Goal: Contribute content: Contribute content

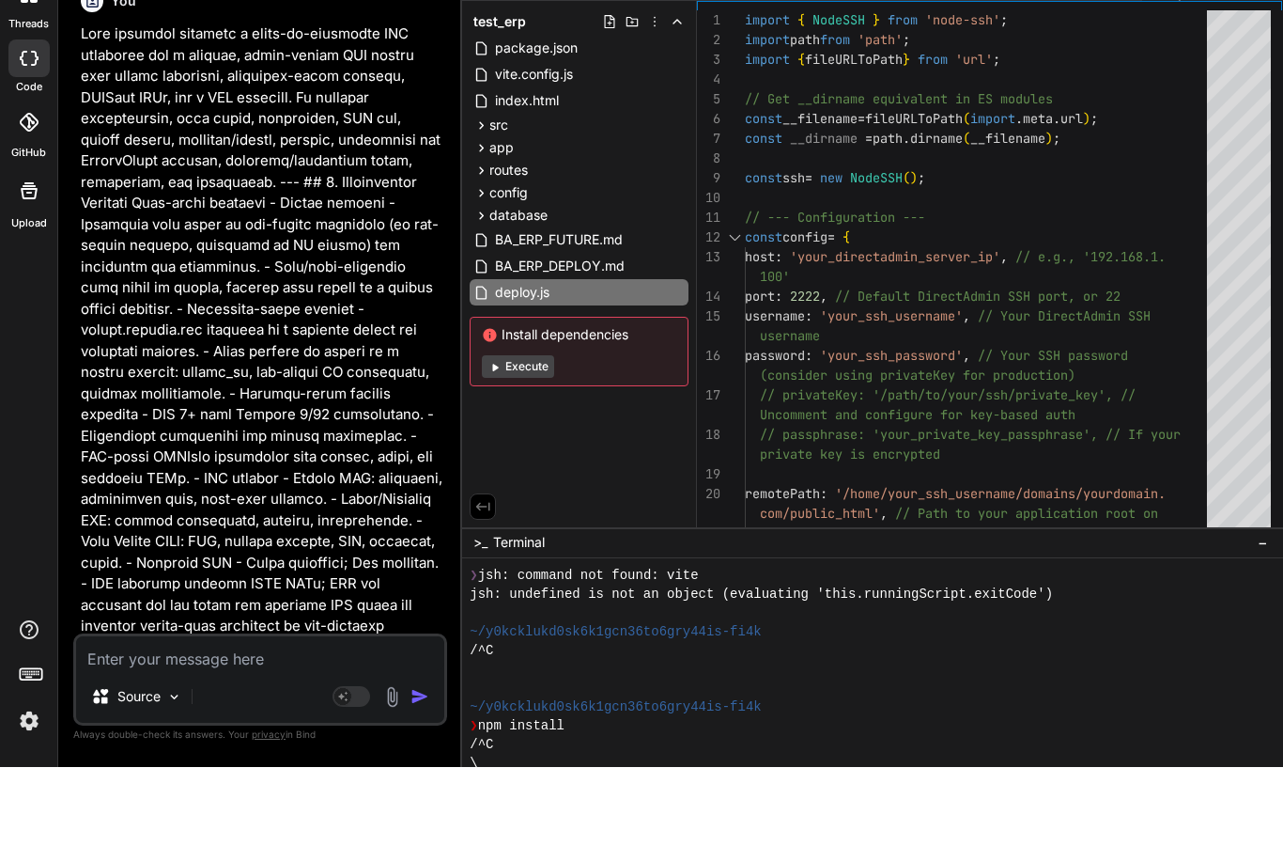
scroll to position [996, 0]
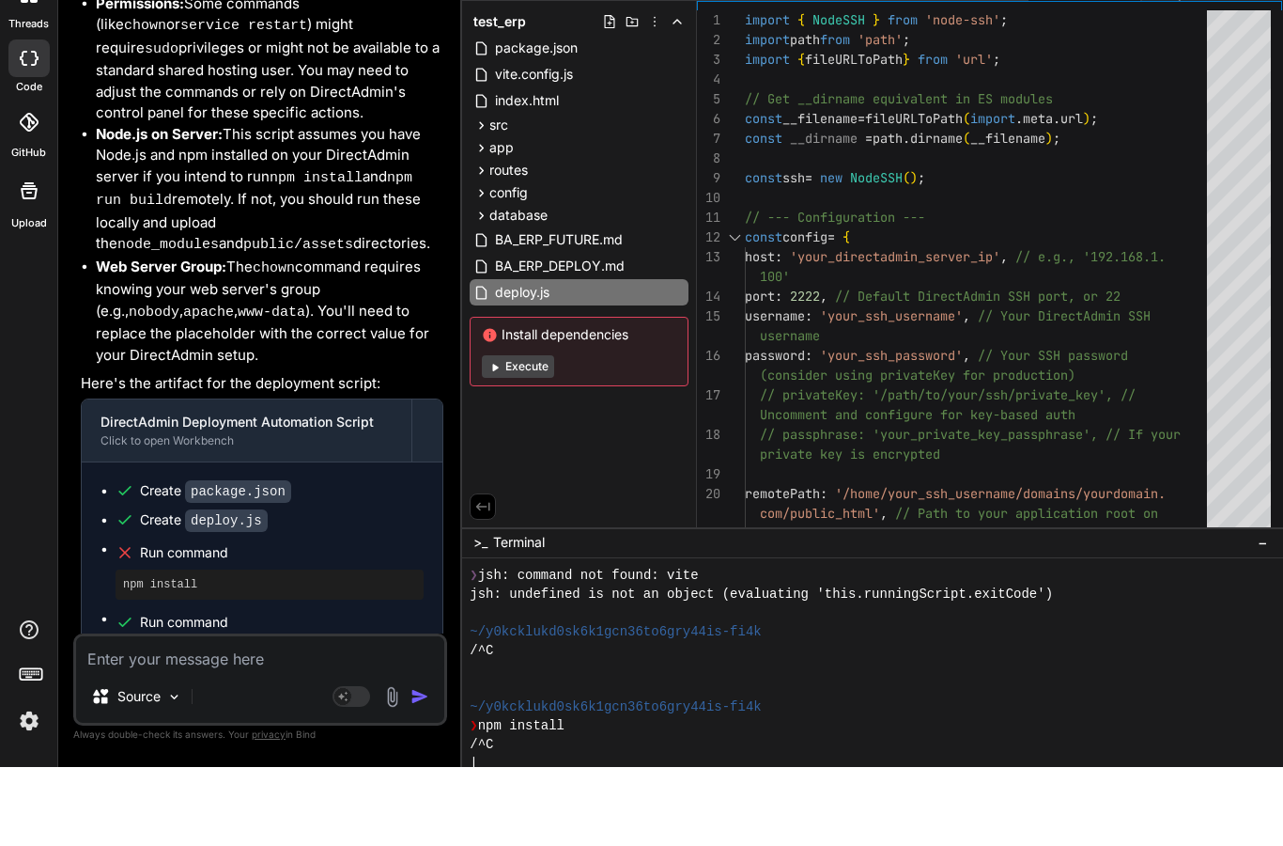
click at [254, 715] on textarea at bounding box center [260, 732] width 368 height 34
type textarea "U"
type textarea "x"
type textarea "Up"
type textarea "x"
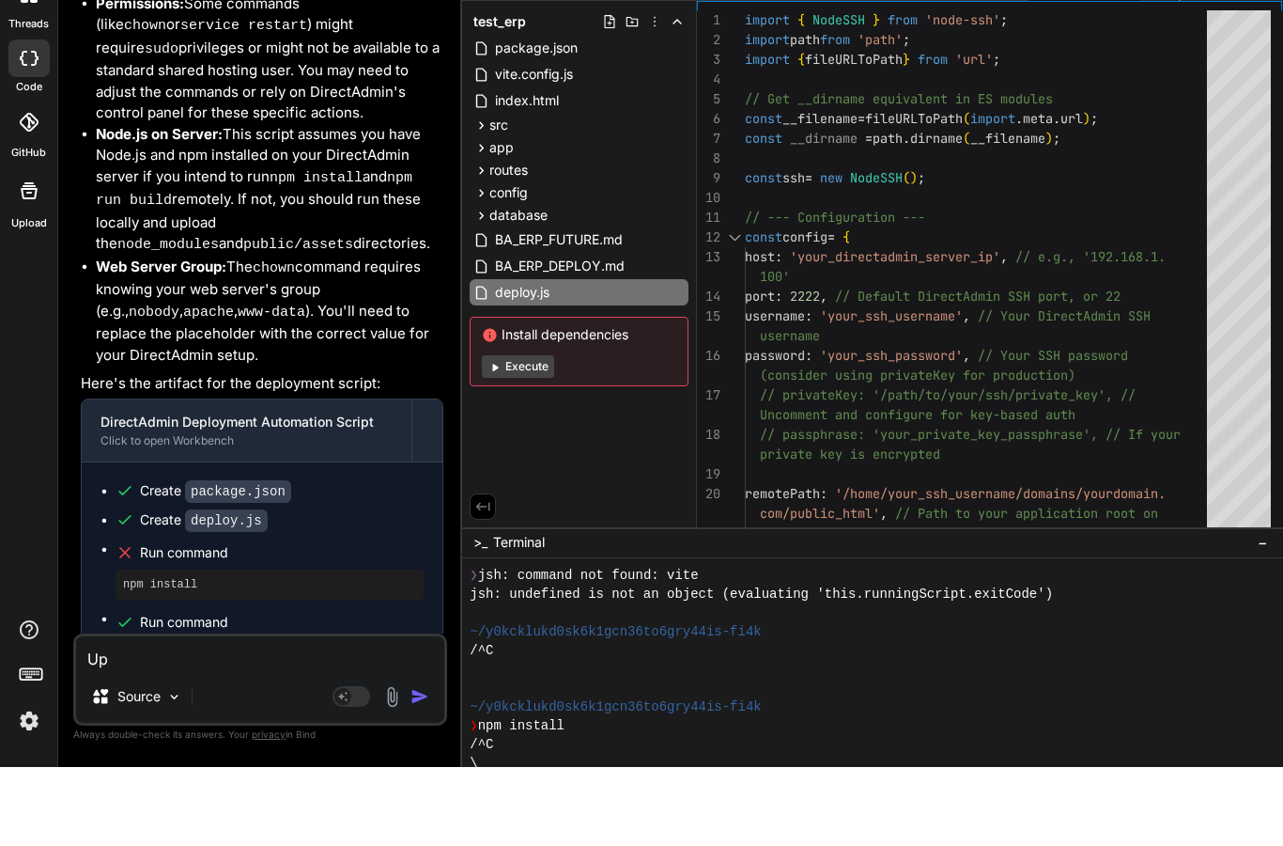
type textarea "Upd"
type textarea "x"
type textarea "Upda"
type textarea "x"
type textarea "Updat"
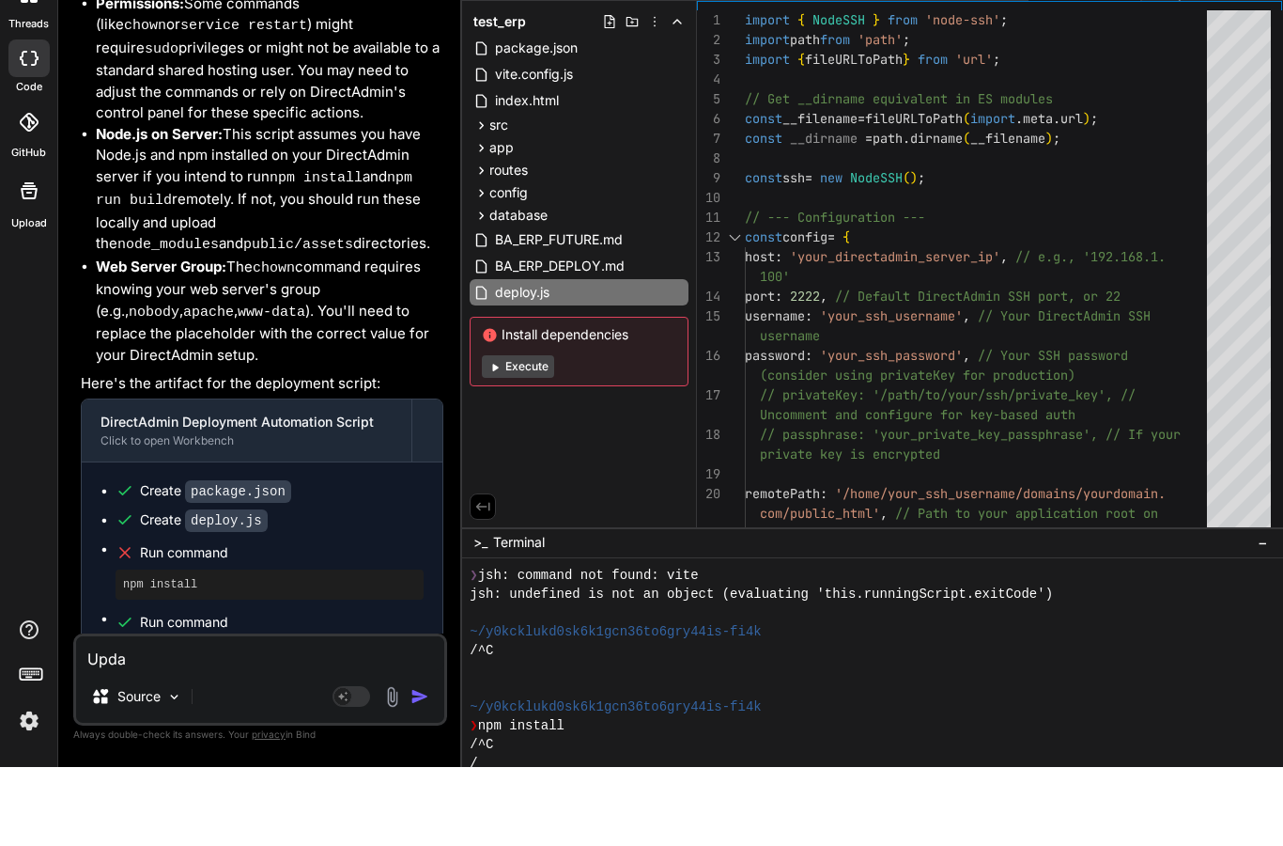
type textarea "x"
type textarea "Update"
type textarea "x"
type textarea "Update"
type textarea "x"
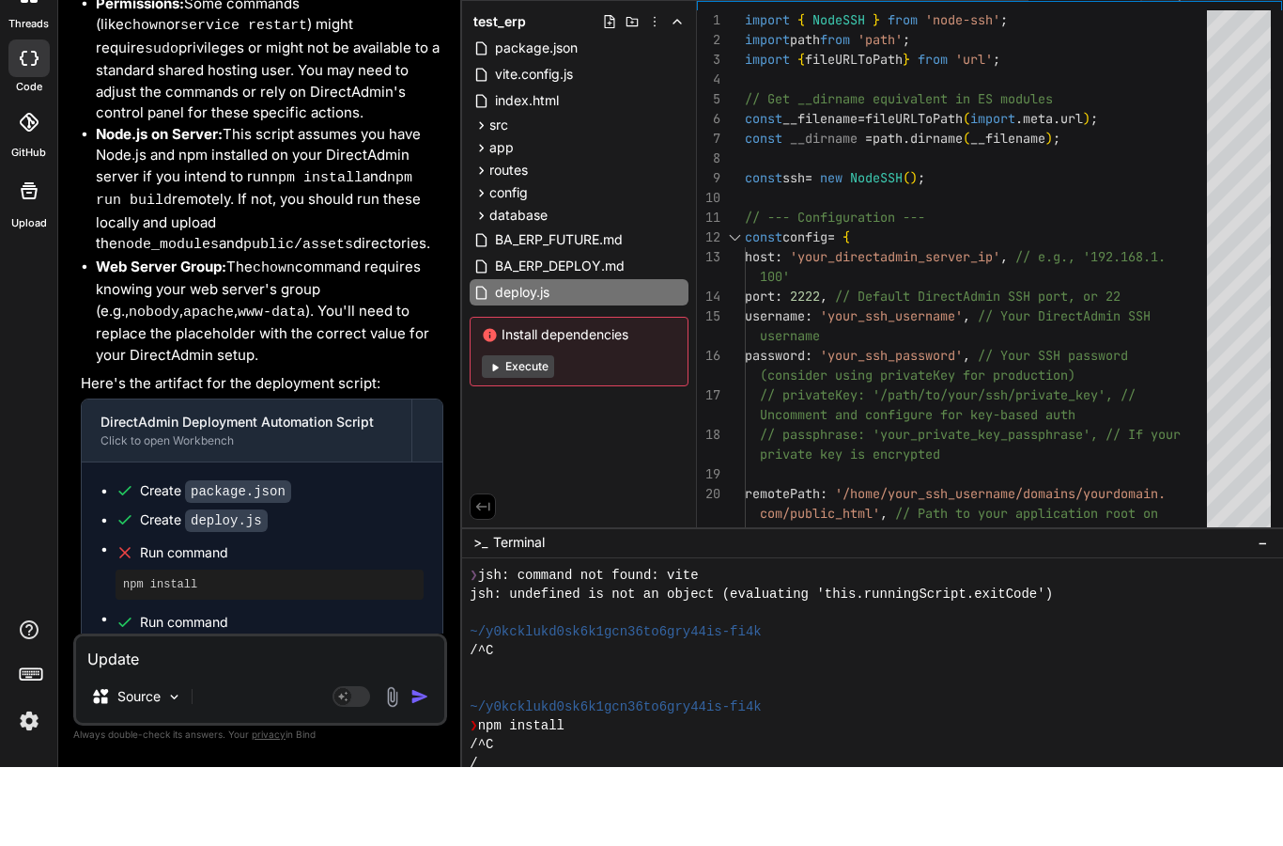
type textarea "Update t"
type textarea "x"
type textarea "Update th"
type textarea "x"
type textarea "Update the"
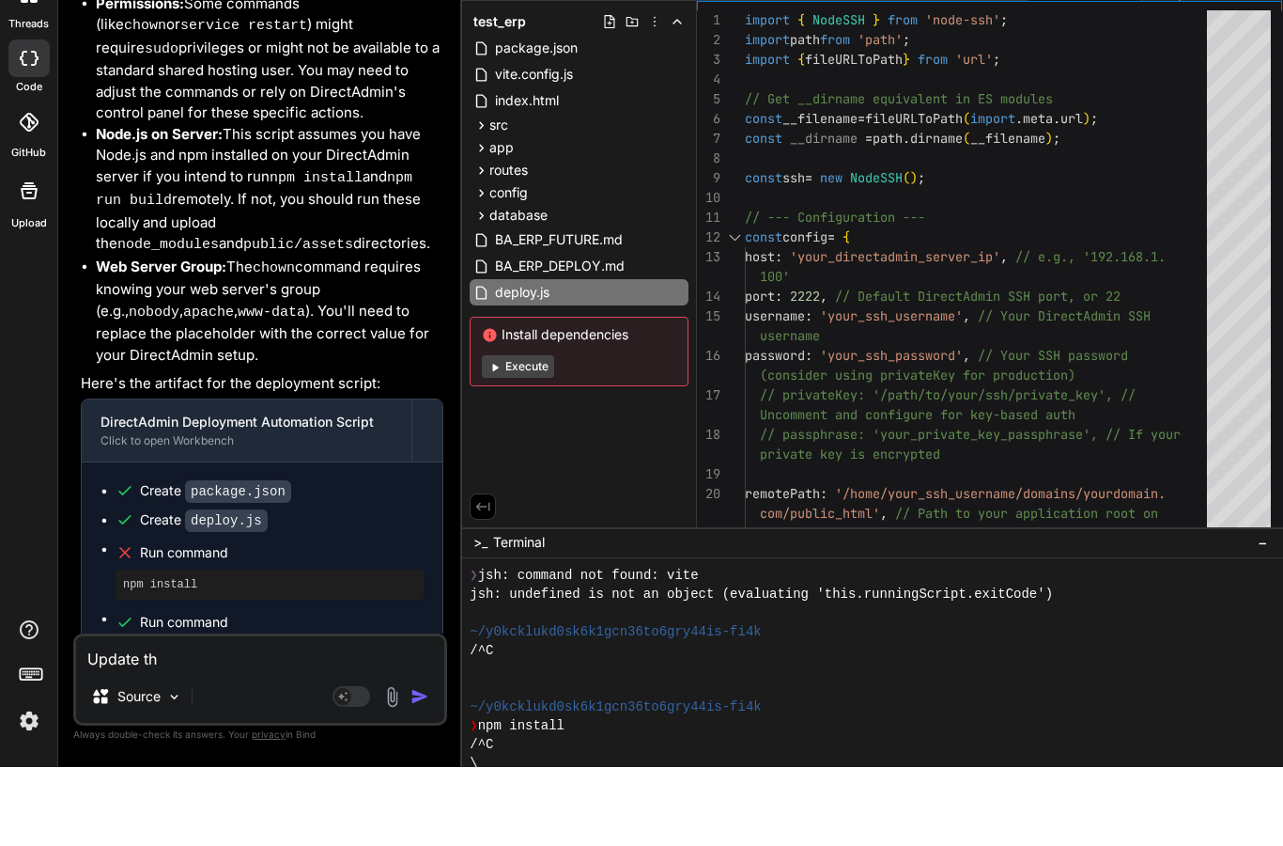
type textarea "x"
type textarea "Update the"
type textarea "x"
type textarea "Update the D"
type textarea "x"
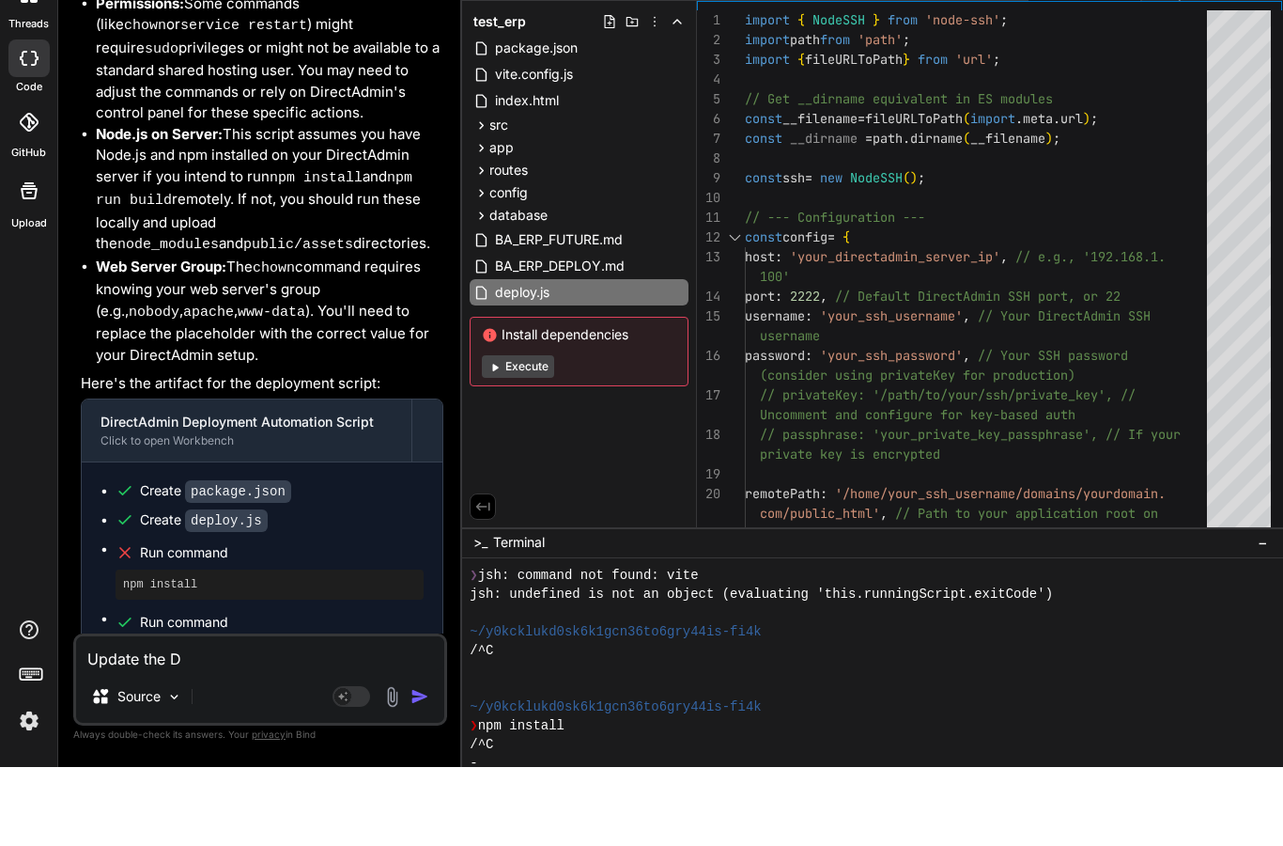
type textarea "Update the DE"
type textarea "x"
type textarea "Update the DEP"
type textarea "x"
type textarea "Update the DEPL"
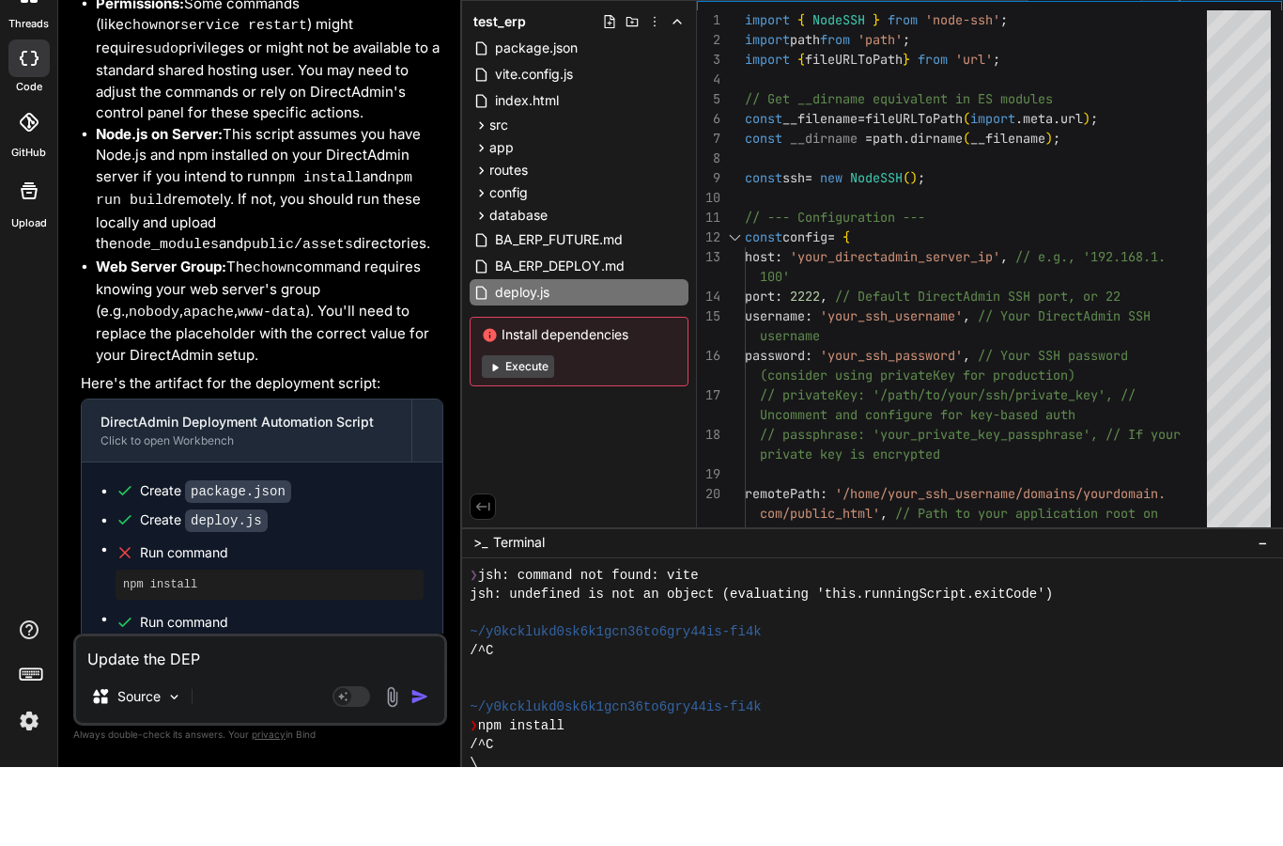
type textarea "x"
type textarea "Update the DEPLY"
type textarea "x"
type textarea "Update the DEPLY."
type textarea "x"
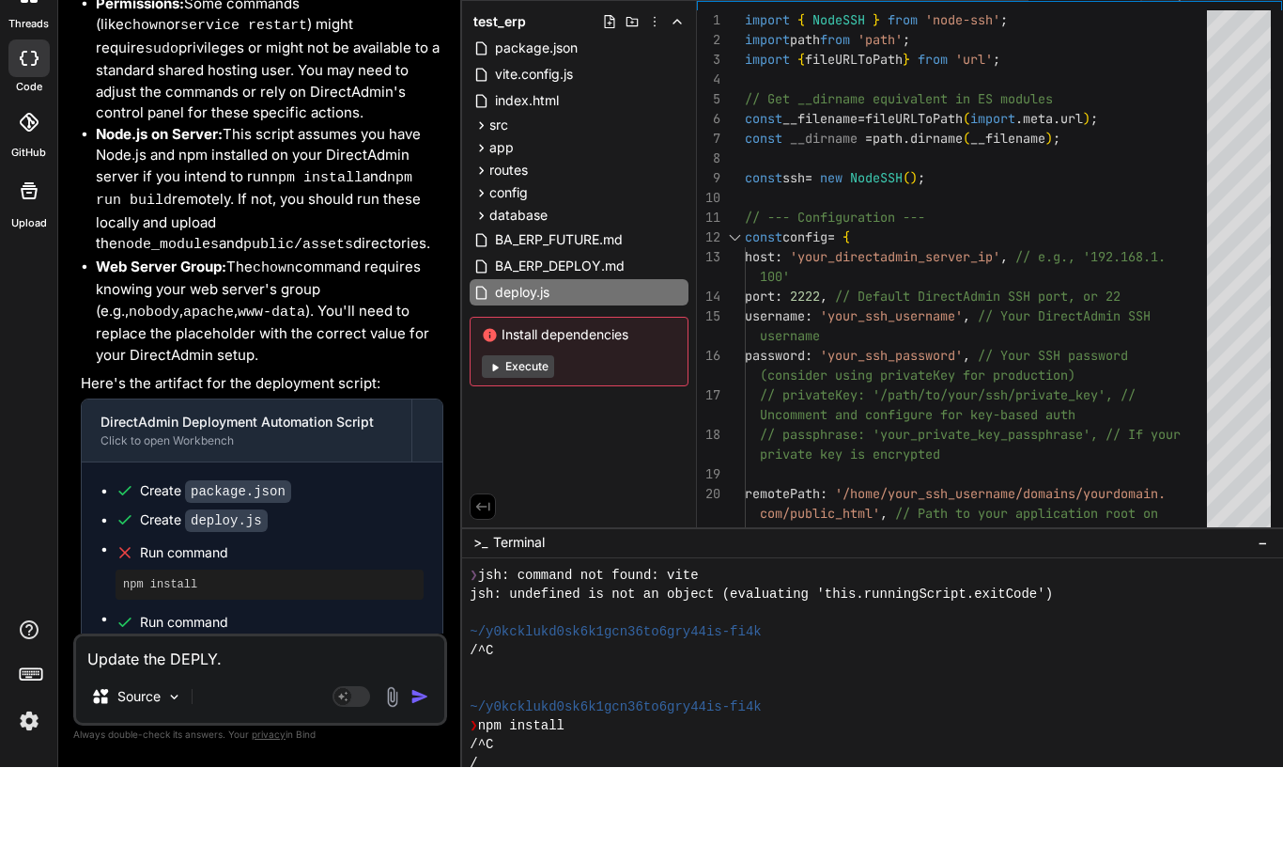
type textarea "Update the DEPLY"
type textarea "x"
type textarea "Update the DEPL"
type textarea "x"
type textarea "Update the DEPLO"
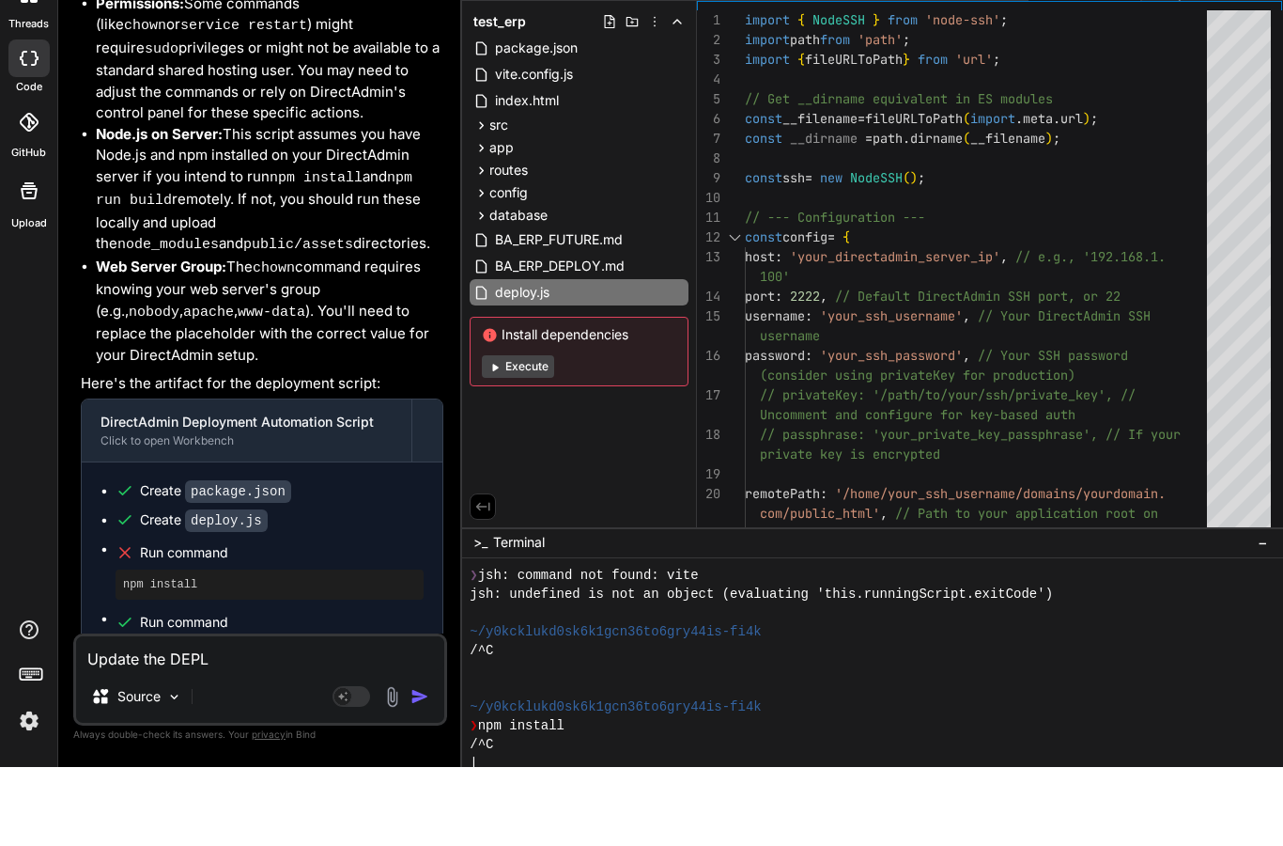
type textarea "x"
type textarea "Update the DEPLOY"
type textarea "x"
type textarea "Update the DEPLOY."
type textarea "x"
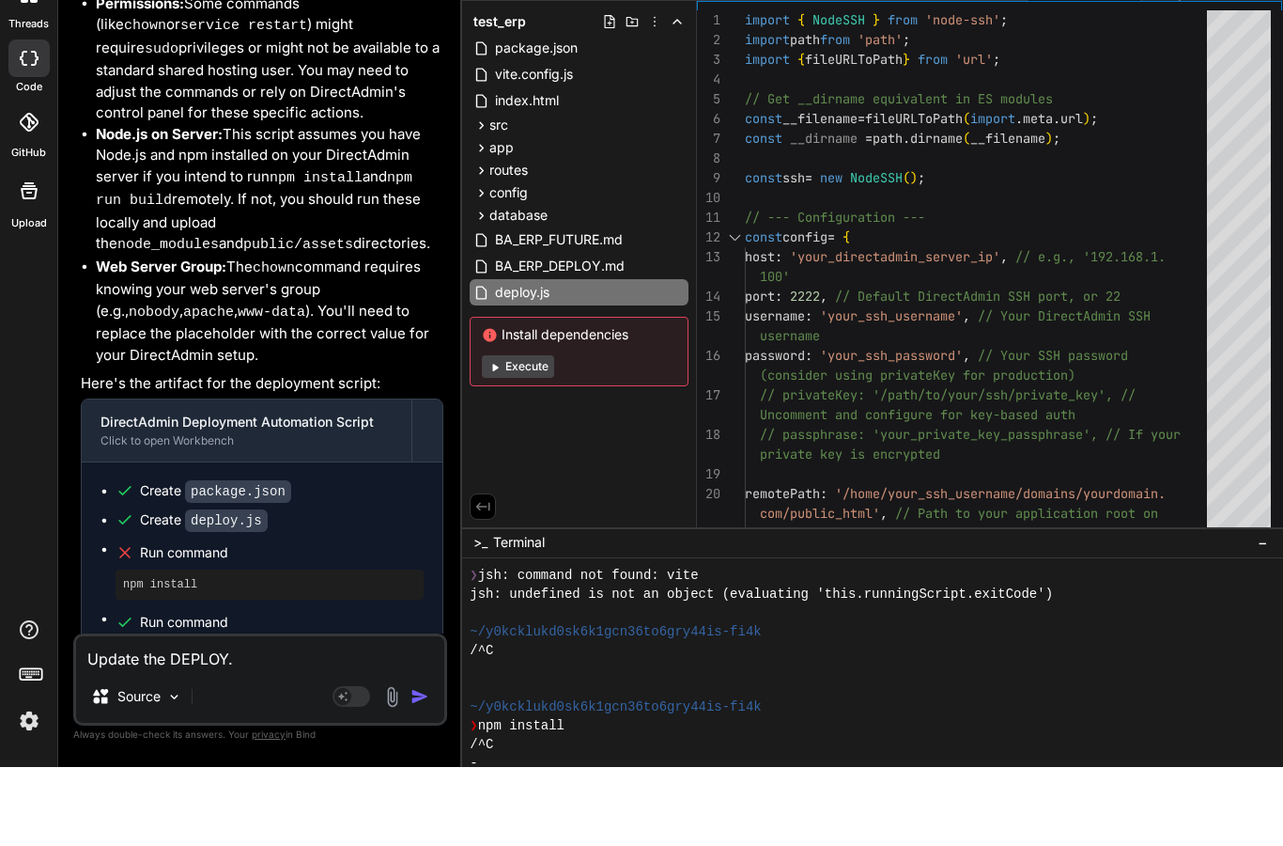
type textarea "Update the DEPLOY.m"
type textarea "x"
type textarea "Update the DEPLOY.md"
type textarea "x"
type textarea "Update the DEPLOY.md"
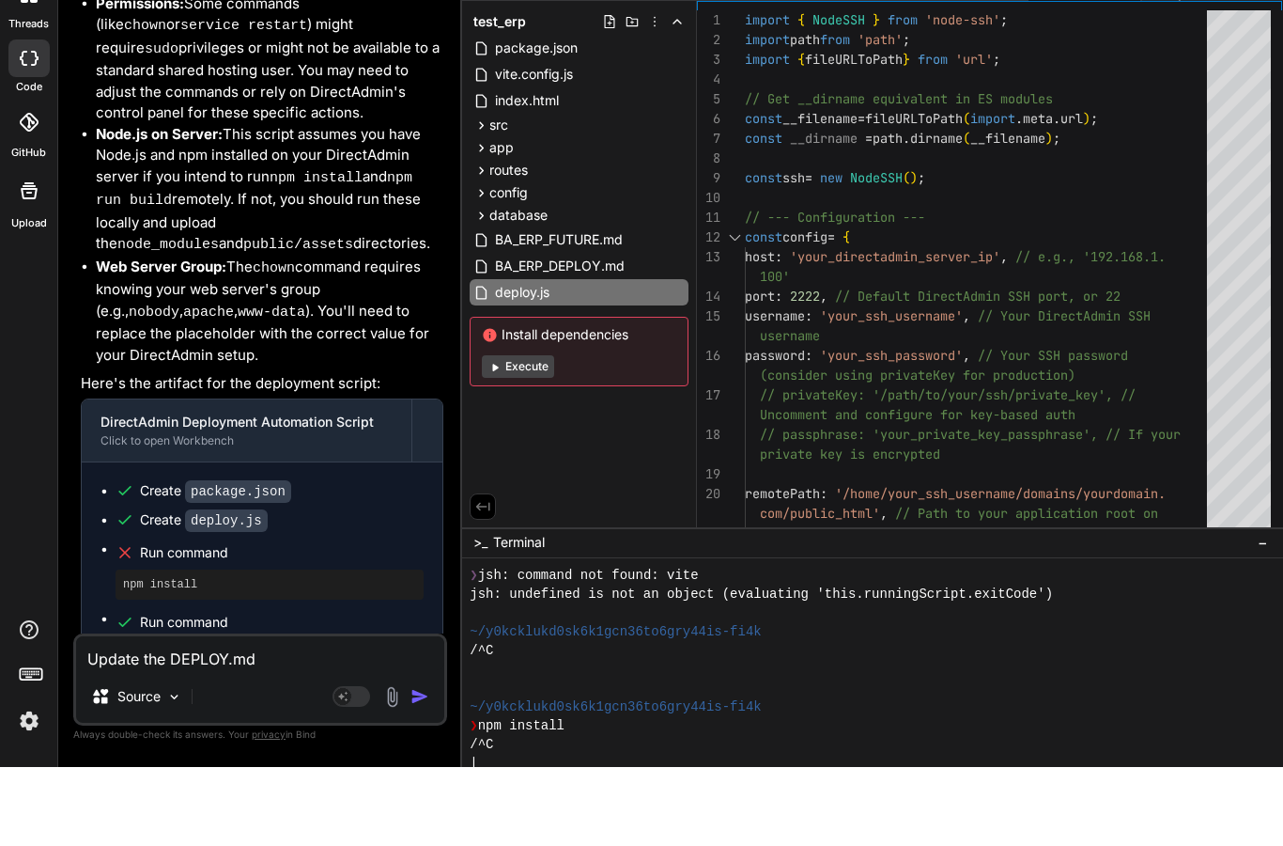
type textarea "x"
type textarea "Update the DEPLOY.md f"
type textarea "x"
type textarea "Update the DEPLOY.md fi"
type textarea "x"
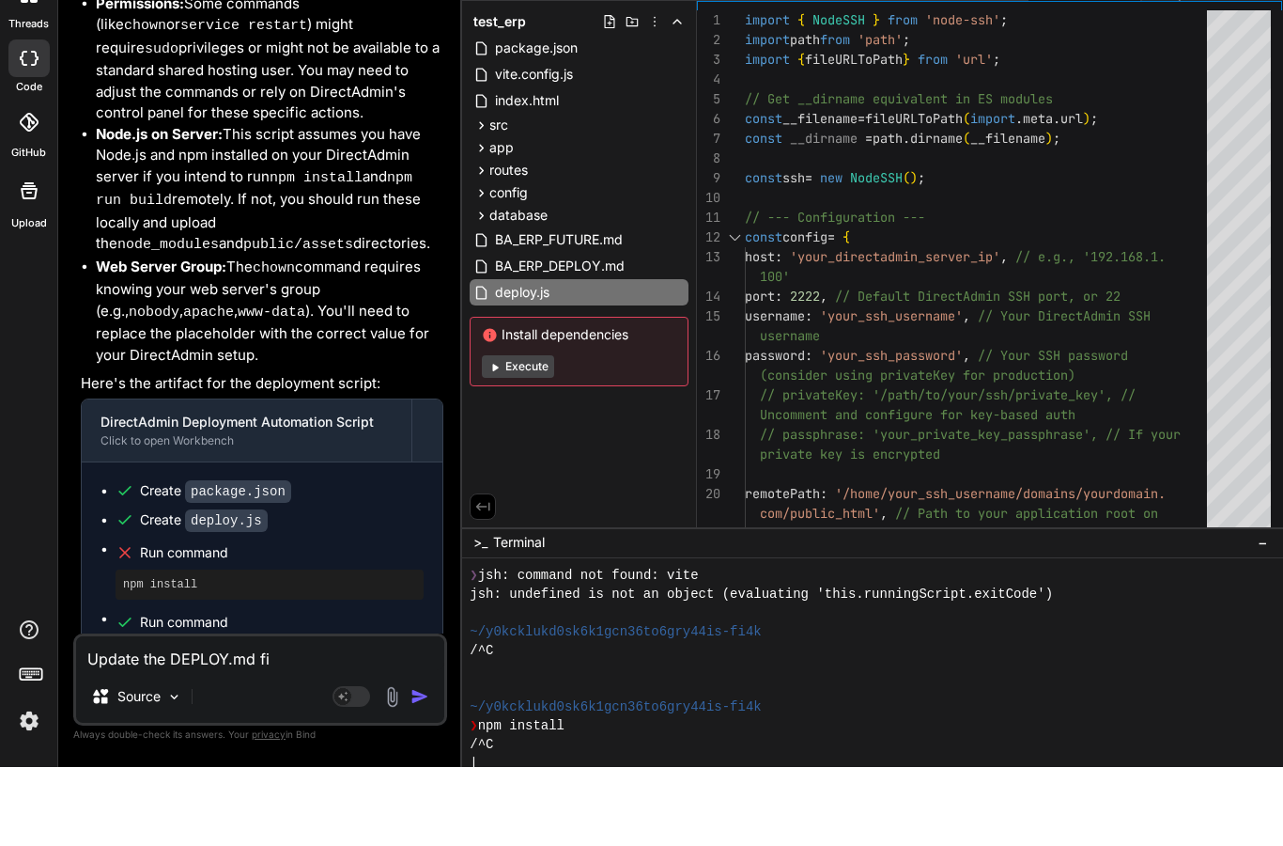
type textarea "Update the DEPLOY.md fil"
type textarea "x"
type textarea "Update the DEPLOY.md file"
type textarea "x"
type textarea "Update the DEPLOY.md file"
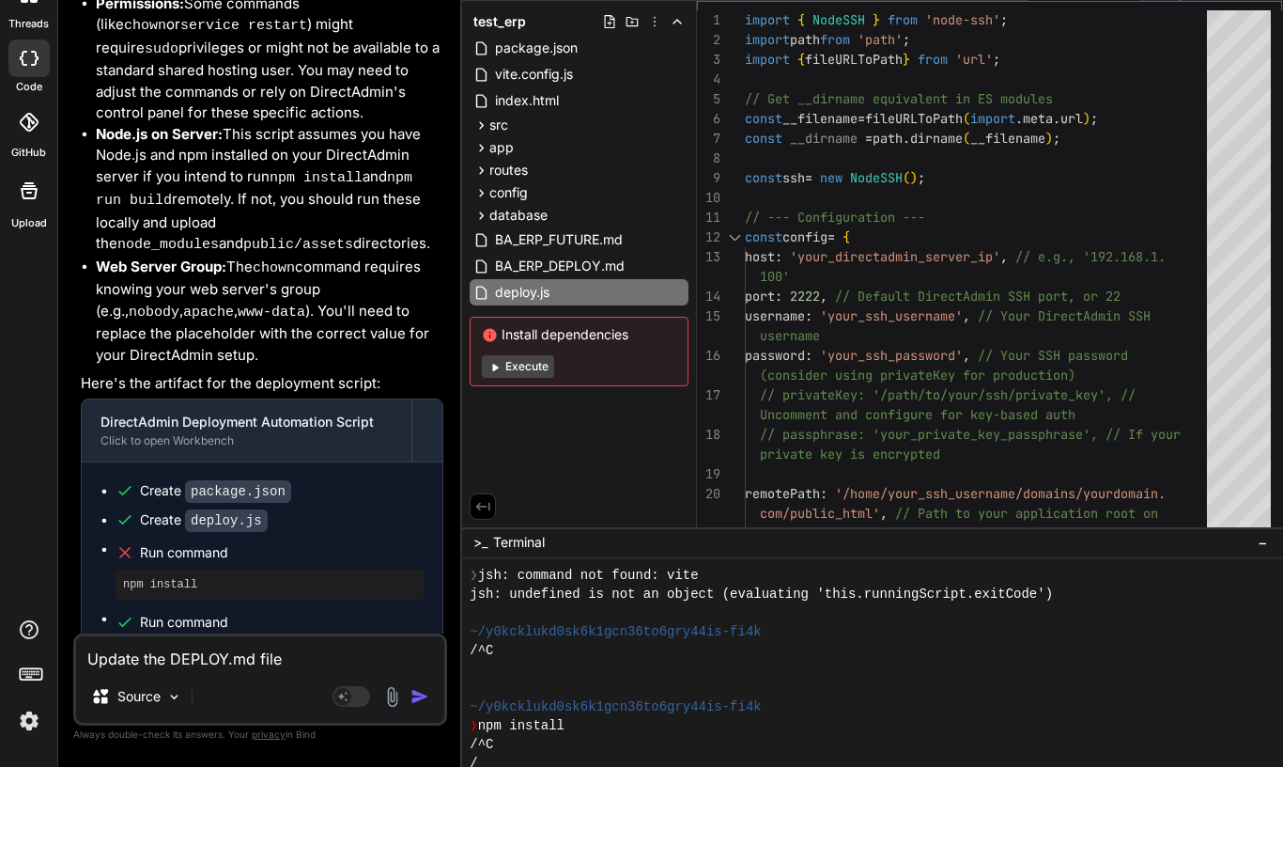
type textarea "x"
type textarea "Update the DEPLOY.md file t"
type textarea "x"
type textarea "Update the DEPLOY.md file to"
type textarea "x"
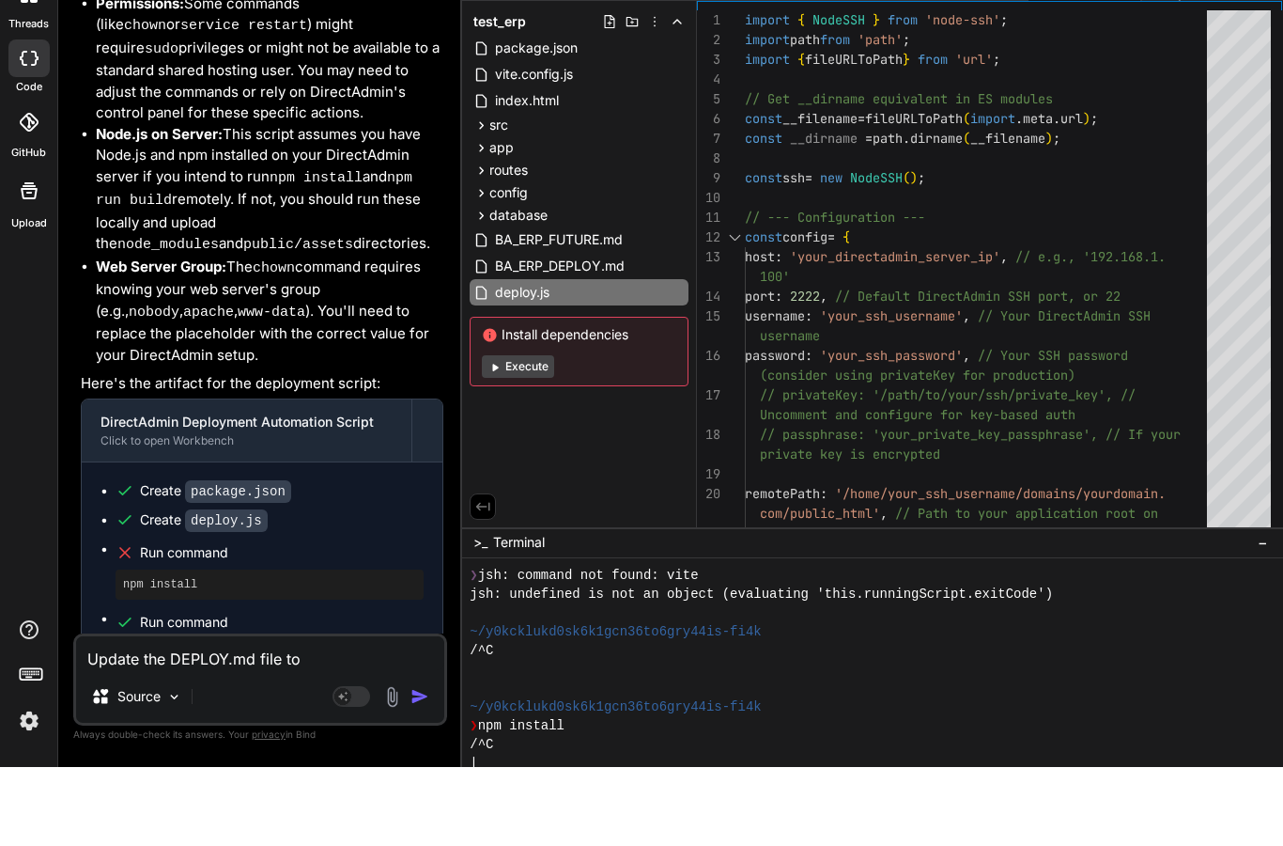
type textarea "Update the DEPLOY.md file to"
type textarea "x"
type textarea "Update the DEPLOY.md file to i"
type textarea "x"
type textarea "Update the DEPLOY.md file to in"
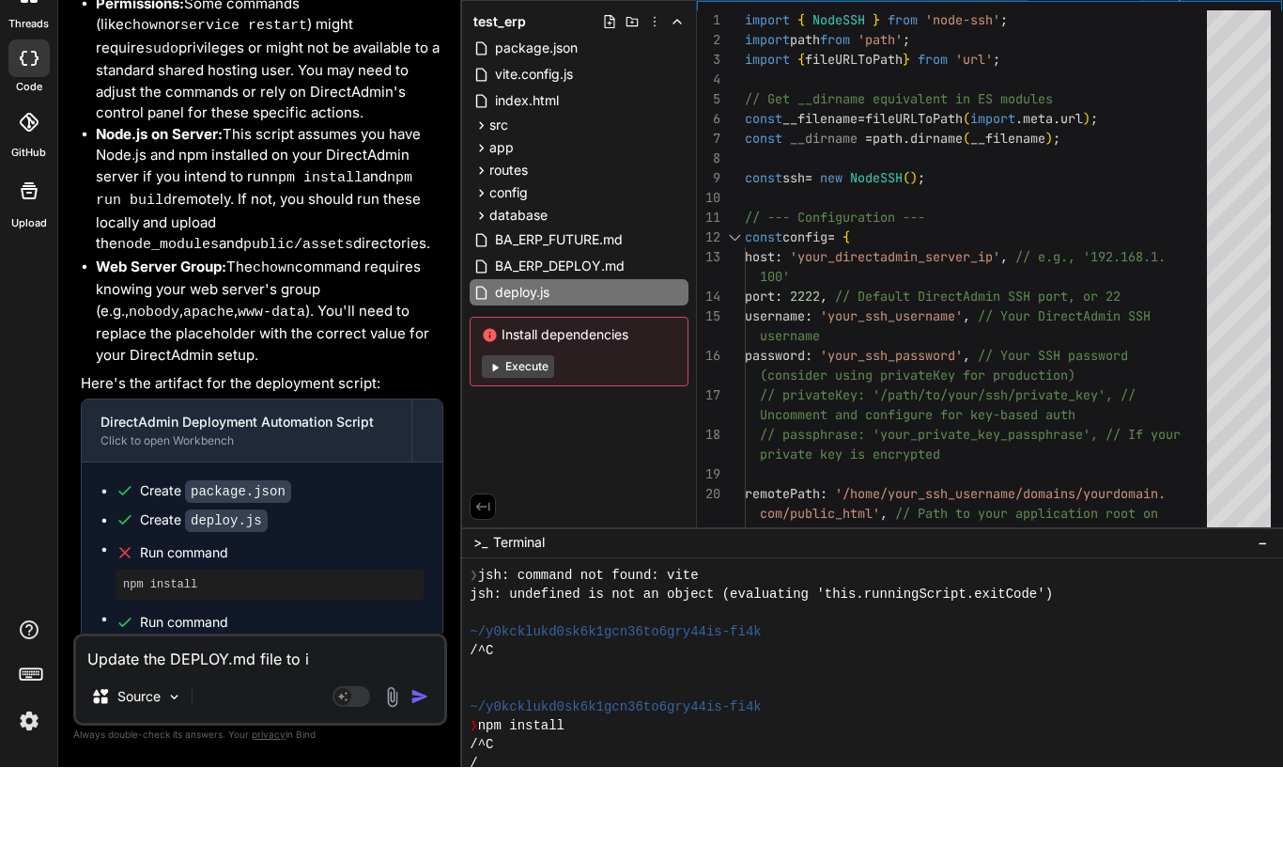
type textarea "x"
type textarea "Update the DEPLOY.md file to inc"
type textarea "x"
type textarea "Update the DEPLOY.md file to incl"
type textarea "x"
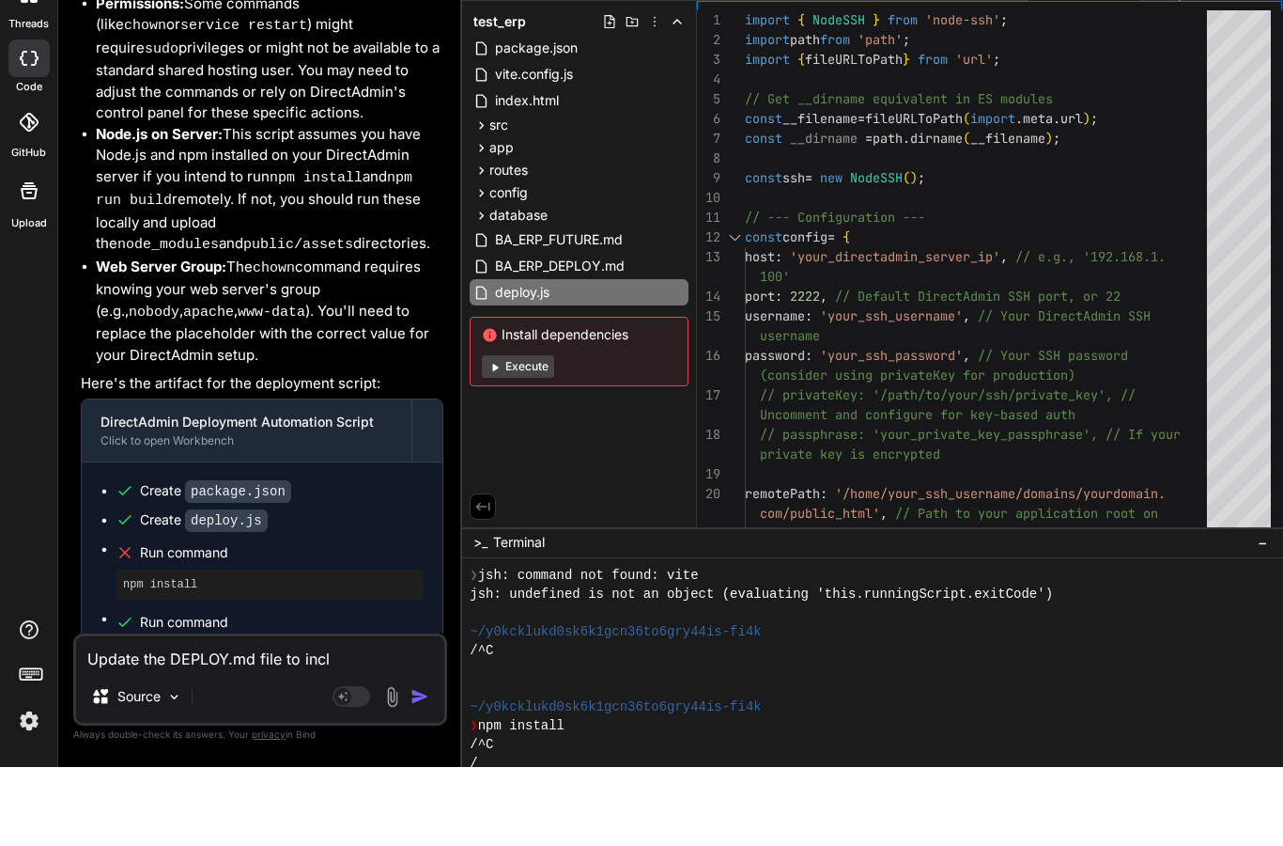
type textarea "Update the DEPLOY.md file to inclu"
type textarea "x"
type textarea "Update the DEPLOY.md file to includ"
type textarea "x"
type textarea "Update the DEPLOY.md file to include"
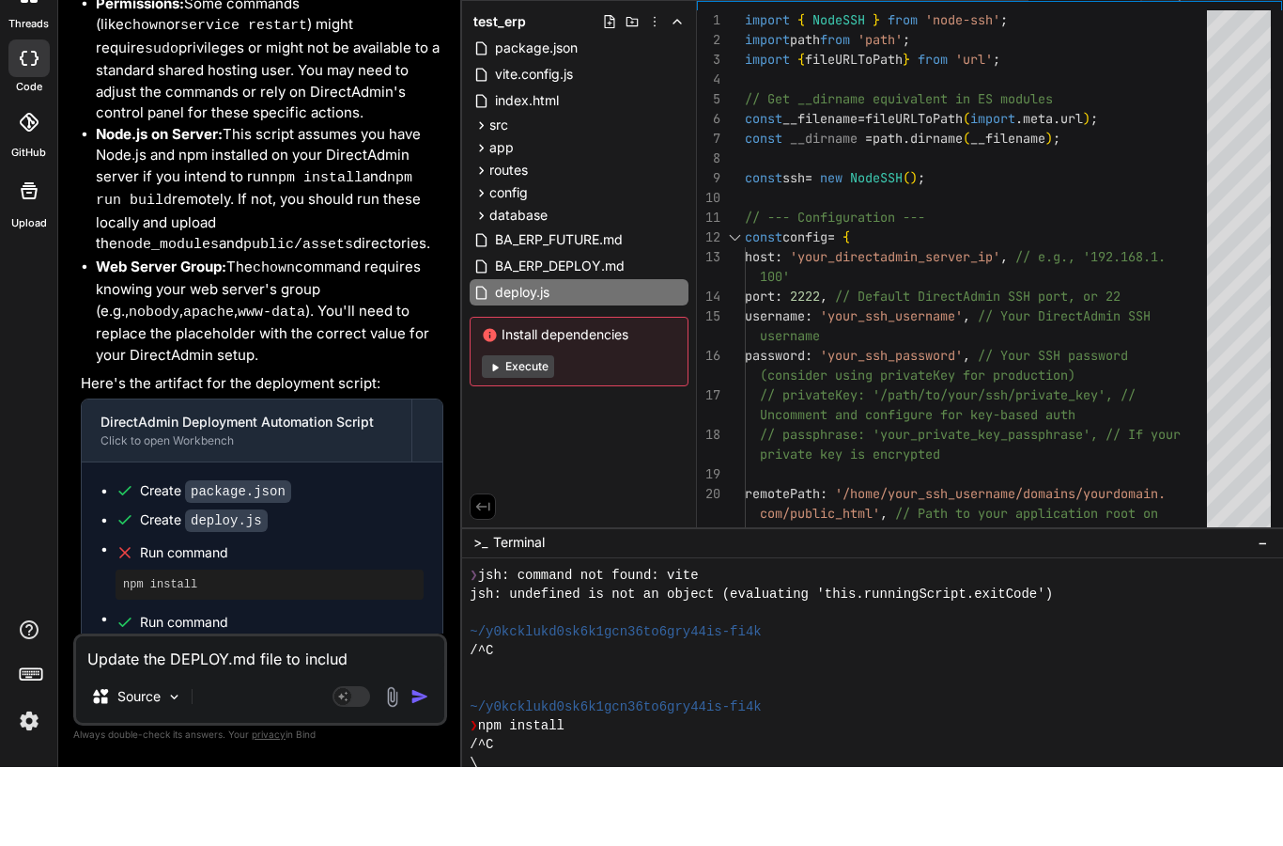
type textarea "x"
type textarea "Update the DEPLOY.md file to include"
type textarea "x"
type textarea "Update the DEPLOY.md file to include i"
type textarea "x"
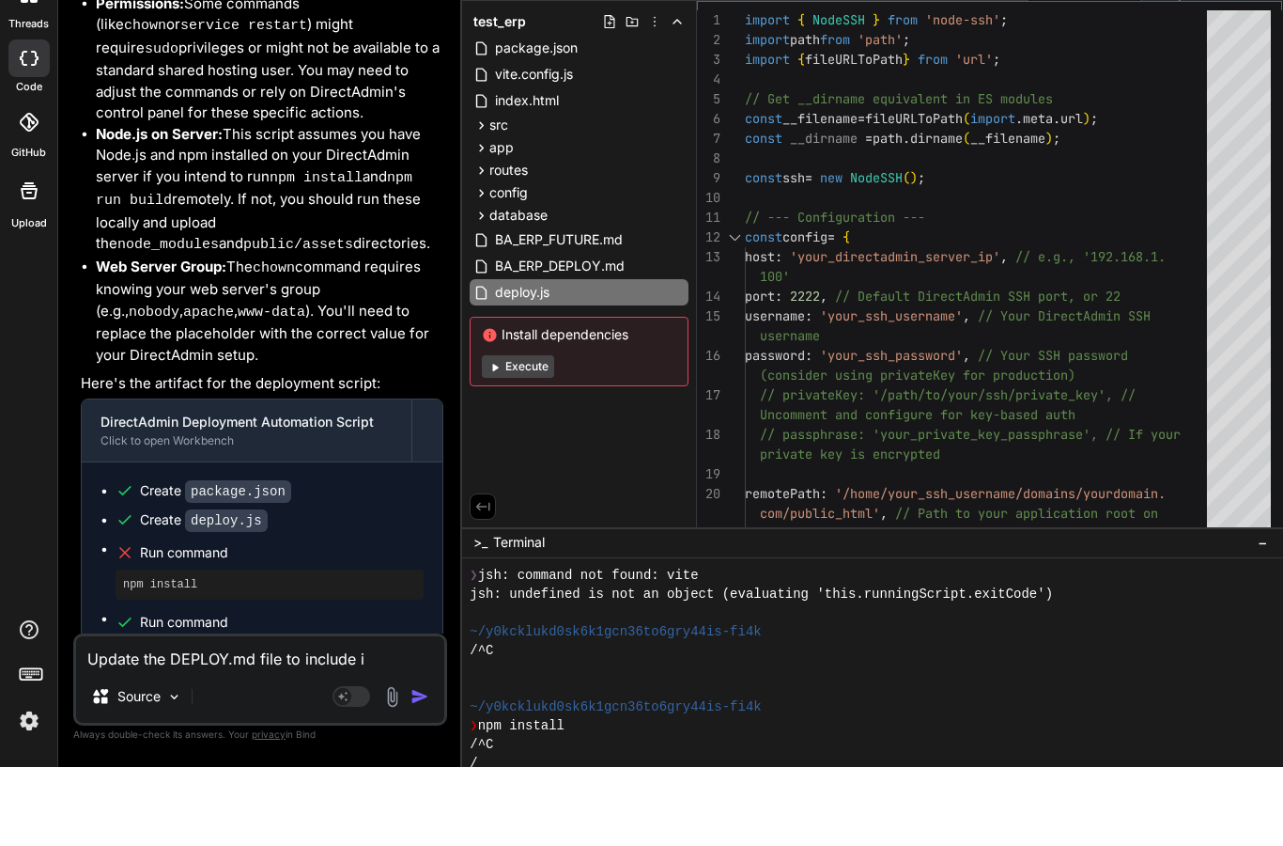
type textarea "Update the DEPLOY.md file to include in"
type textarea "x"
type textarea "Update the DEPLOY.md file to include inc"
type textarea "x"
type textarea "Update the DEPLOY.md file to include incr"
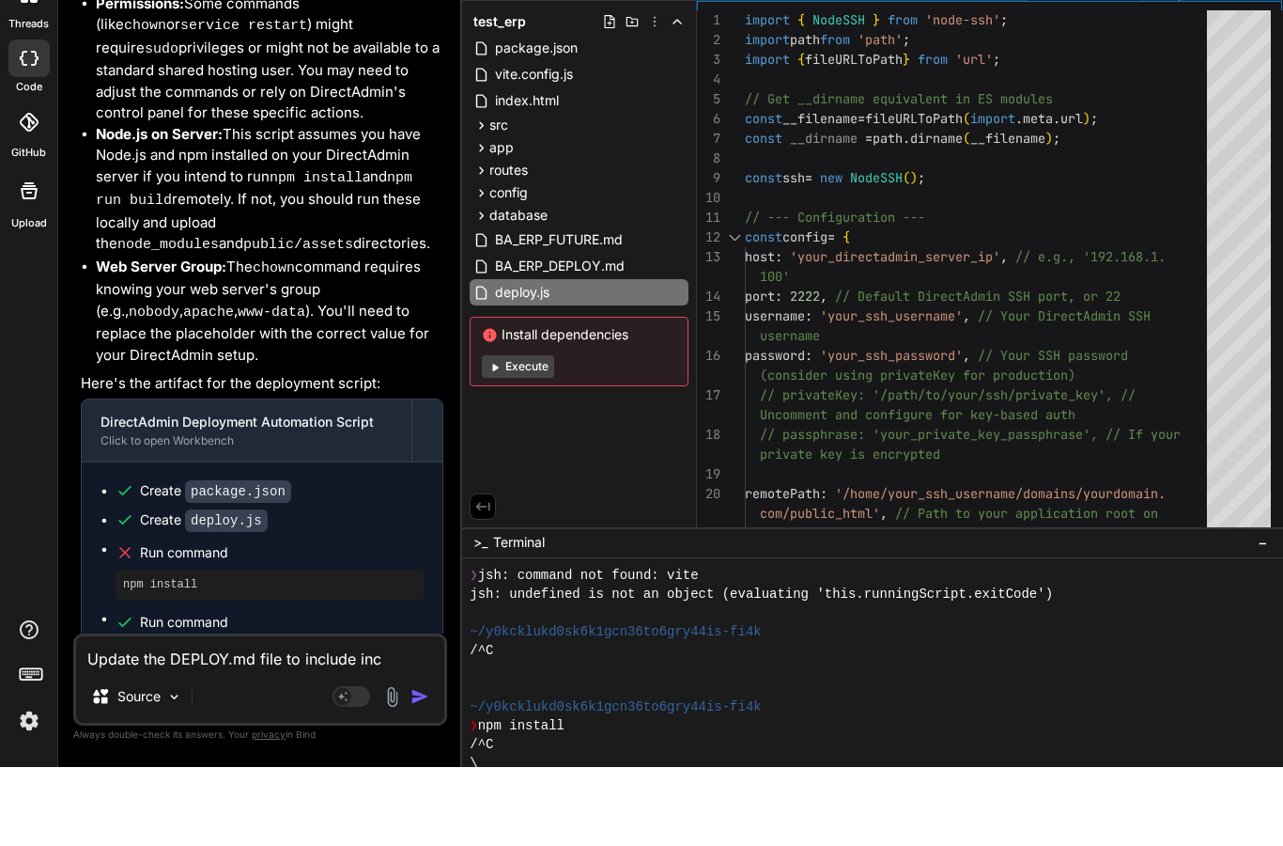
type textarea "x"
type textarea "Update the DEPLOY.md file to include inc"
type textarea "x"
type textarea "Update the DEPLOY.md file to include in"
type textarea "x"
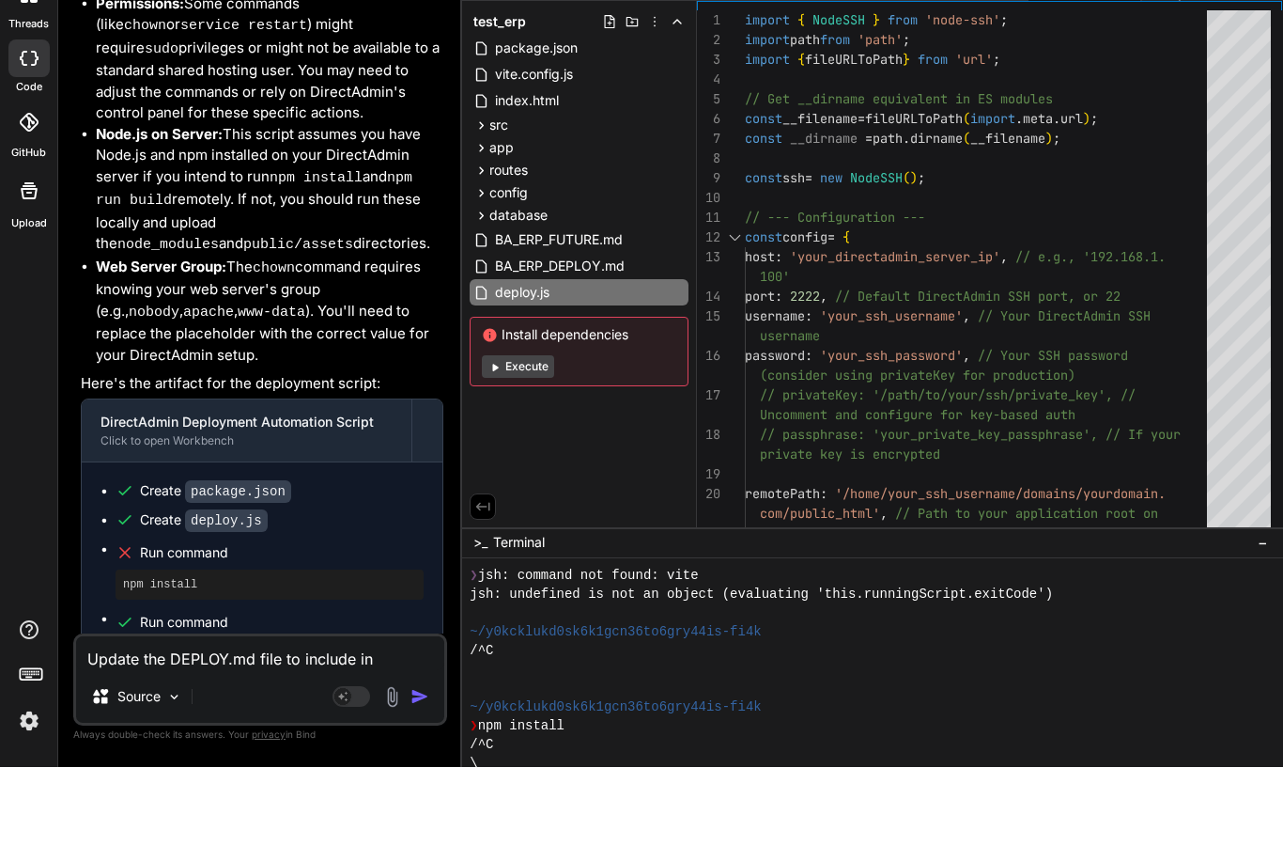
type textarea "Update the DEPLOY.md file to include ins"
type textarea "x"
type textarea "Update the DEPLOY.md file to include inst"
type textarea "x"
type textarea "Update the DEPLOY.md file to include instr"
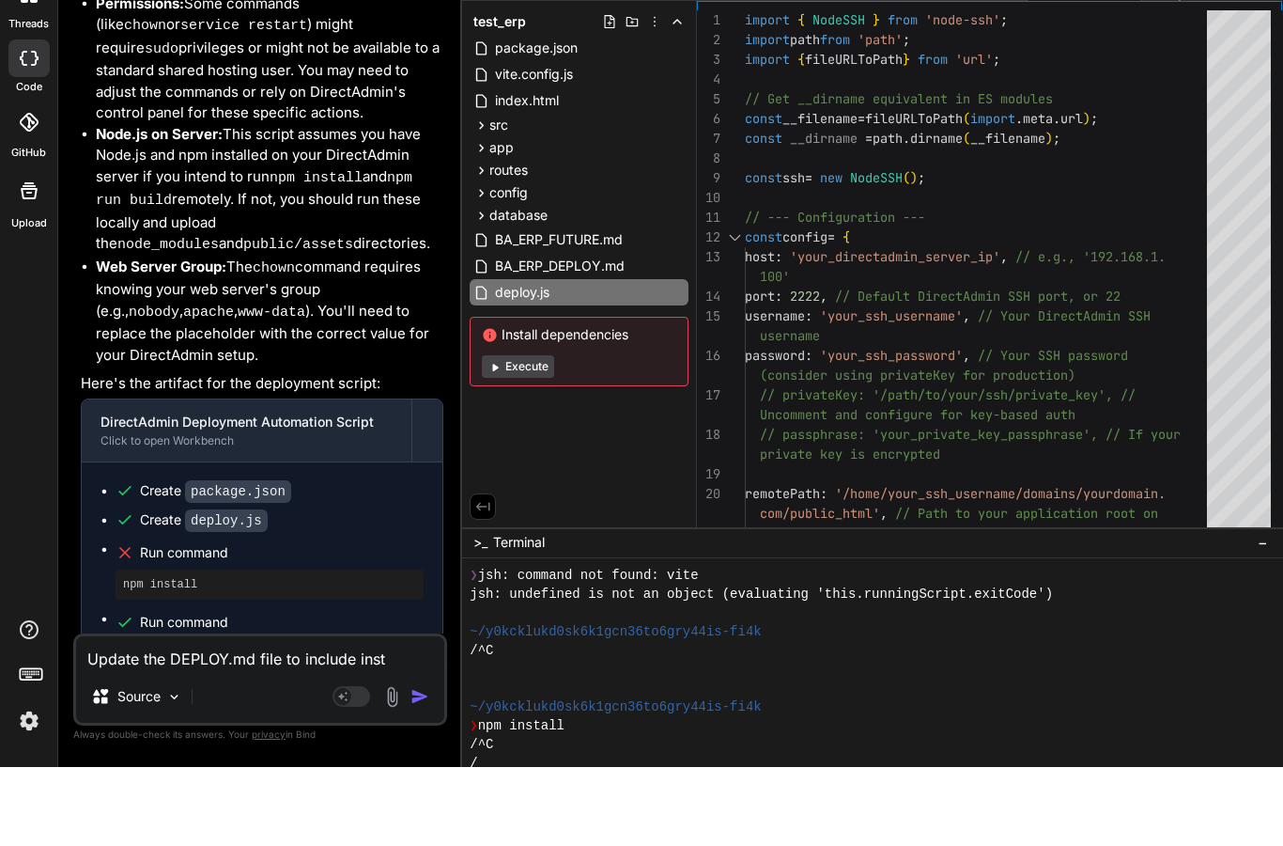
type textarea "x"
type textarea "Update the DEPLOY.md file to include instru"
type textarea "x"
type textarea "Update the DEPLOY.md file to include instruc"
type textarea "x"
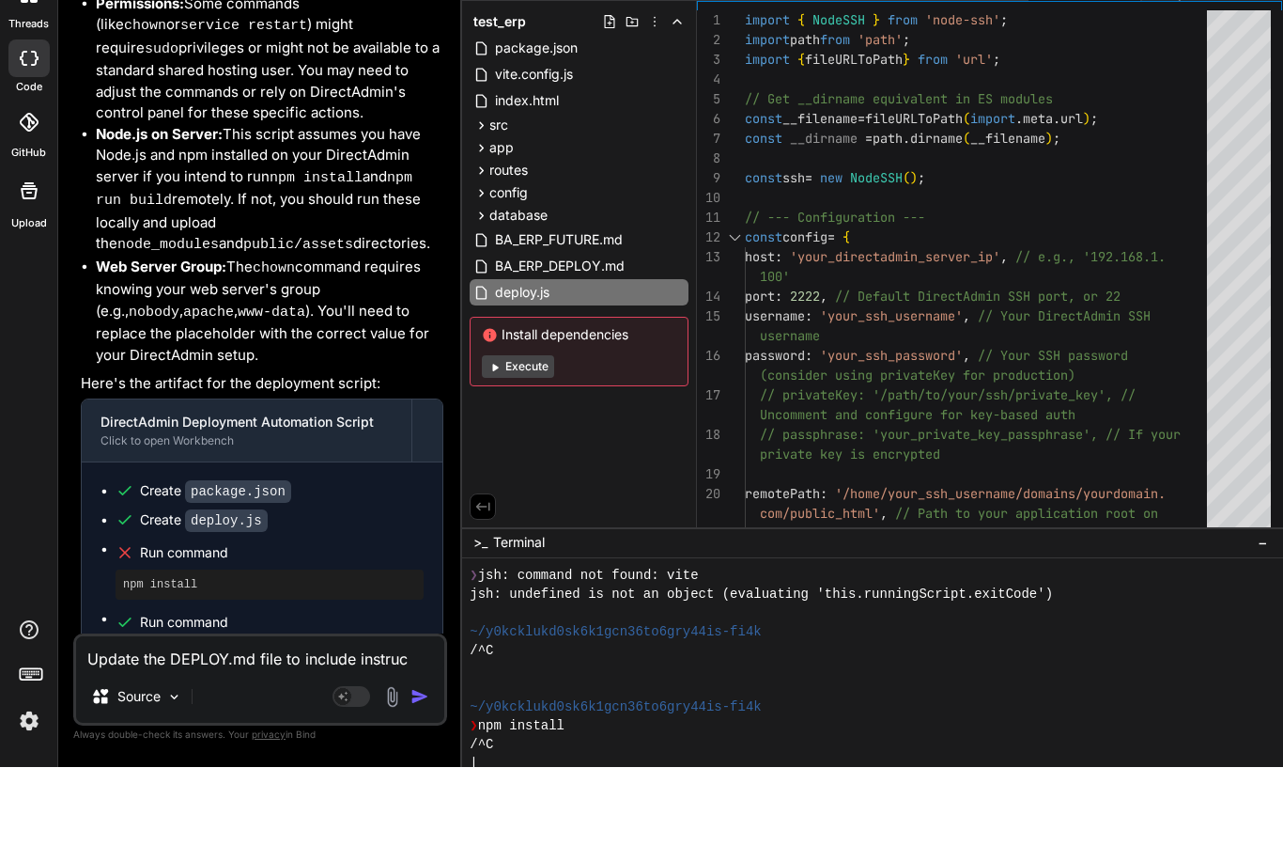
type textarea "Update the DEPLOY.md file to include instruct"
type textarea "x"
type textarea "Update the DEPLOY.md file to include instructi"
type textarea "x"
type textarea "Update the DEPLOY.md file to include instructio"
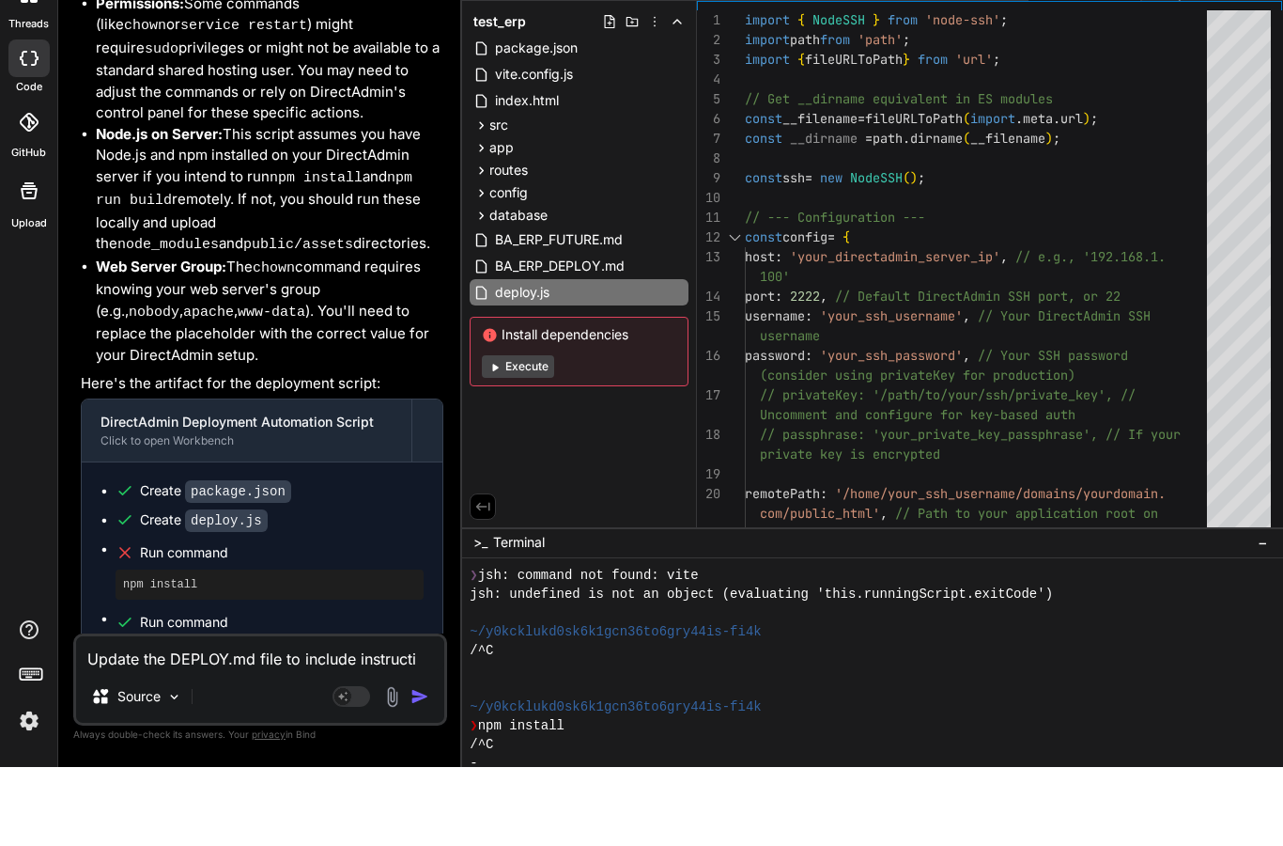
type textarea "x"
type textarea "Update the DEPLOY.md file to include instruction"
type textarea "x"
type textarea "Update the DEPLOY.md file to include instructions"
type textarea "x"
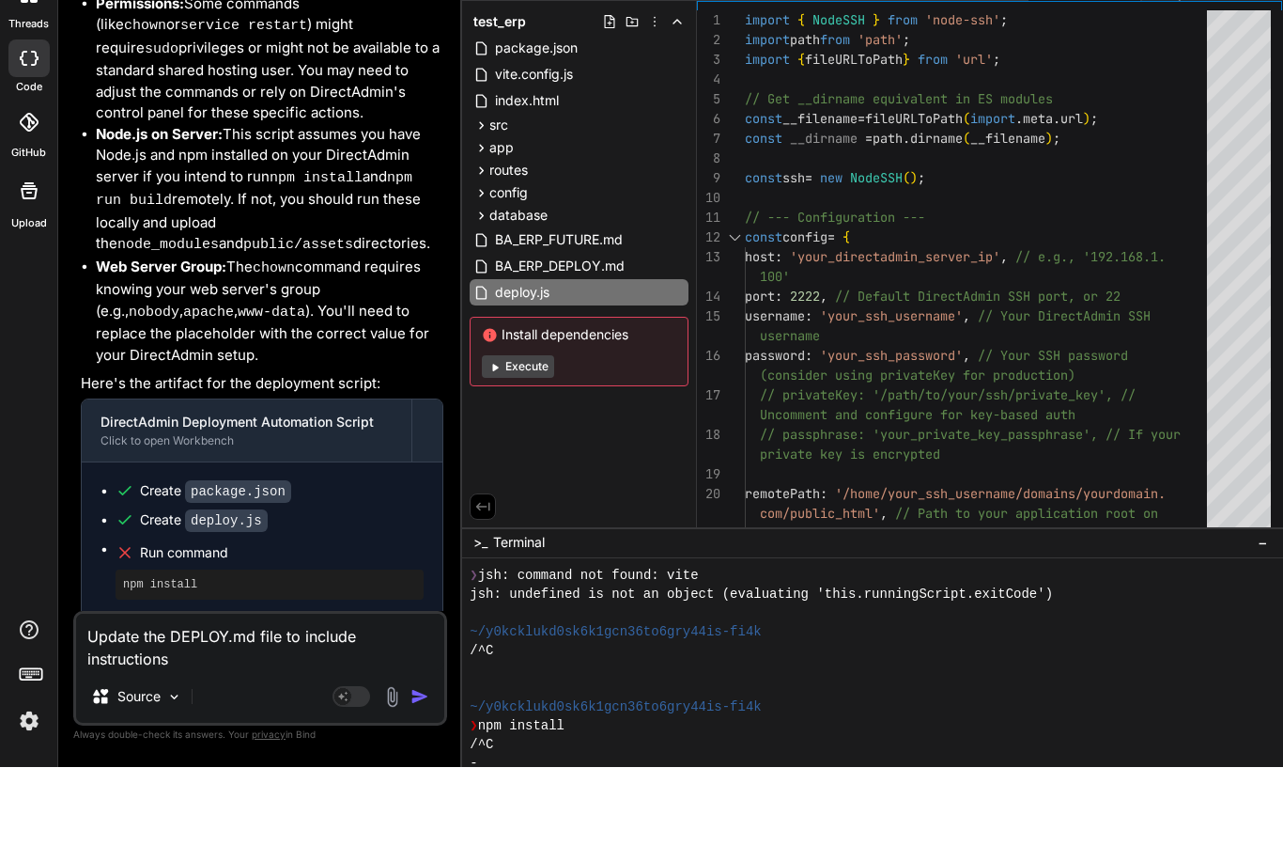
type textarea "Update the DEPLOY.md file to include instructions"
type textarea "x"
type textarea "Update the DEPLOY.md file to include instructions f"
type textarea "x"
type textarea "Update the DEPLOY.md file to include instructions fo"
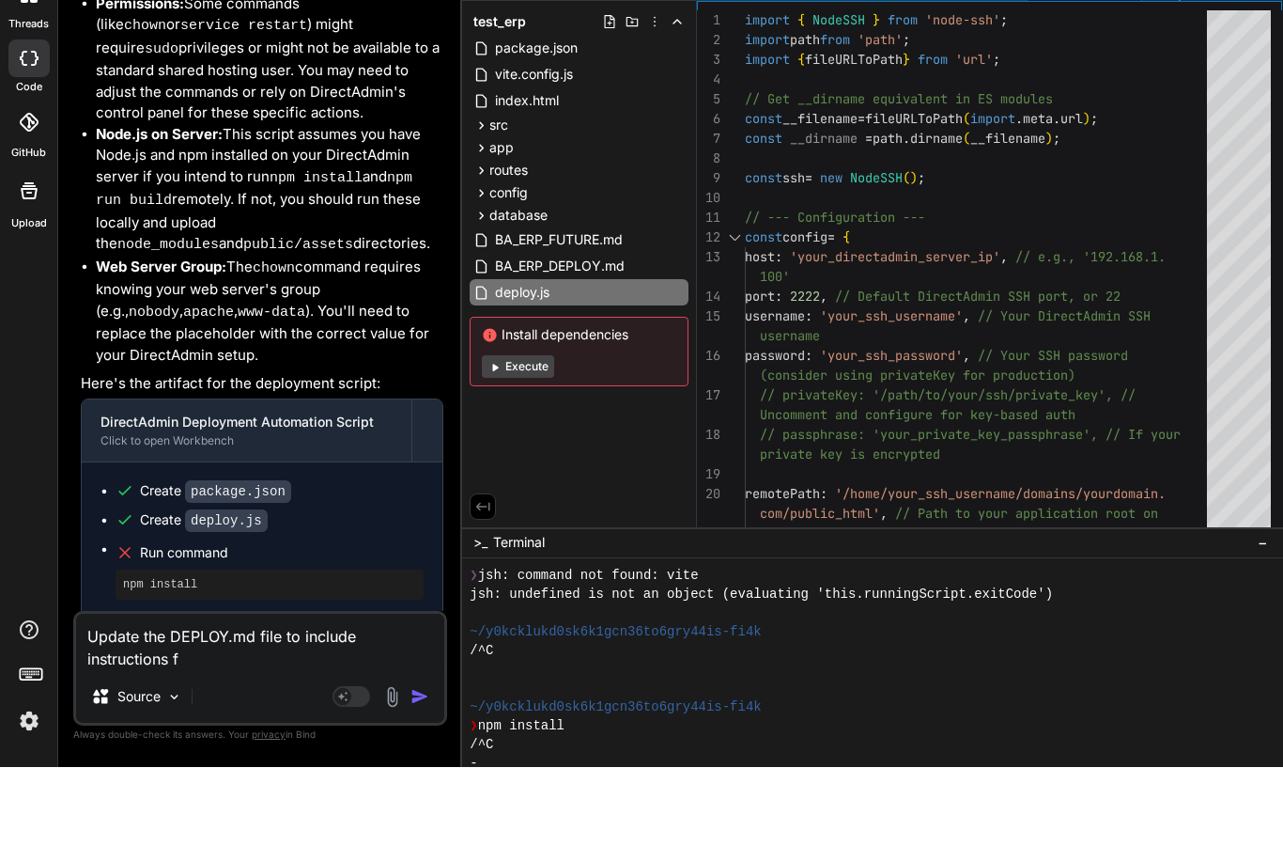
type textarea "x"
type textarea "Update the DEPLOY.md file to include instructions for"
type textarea "x"
type textarea "Update the DEPLOY.md file to include instructions for"
type textarea "x"
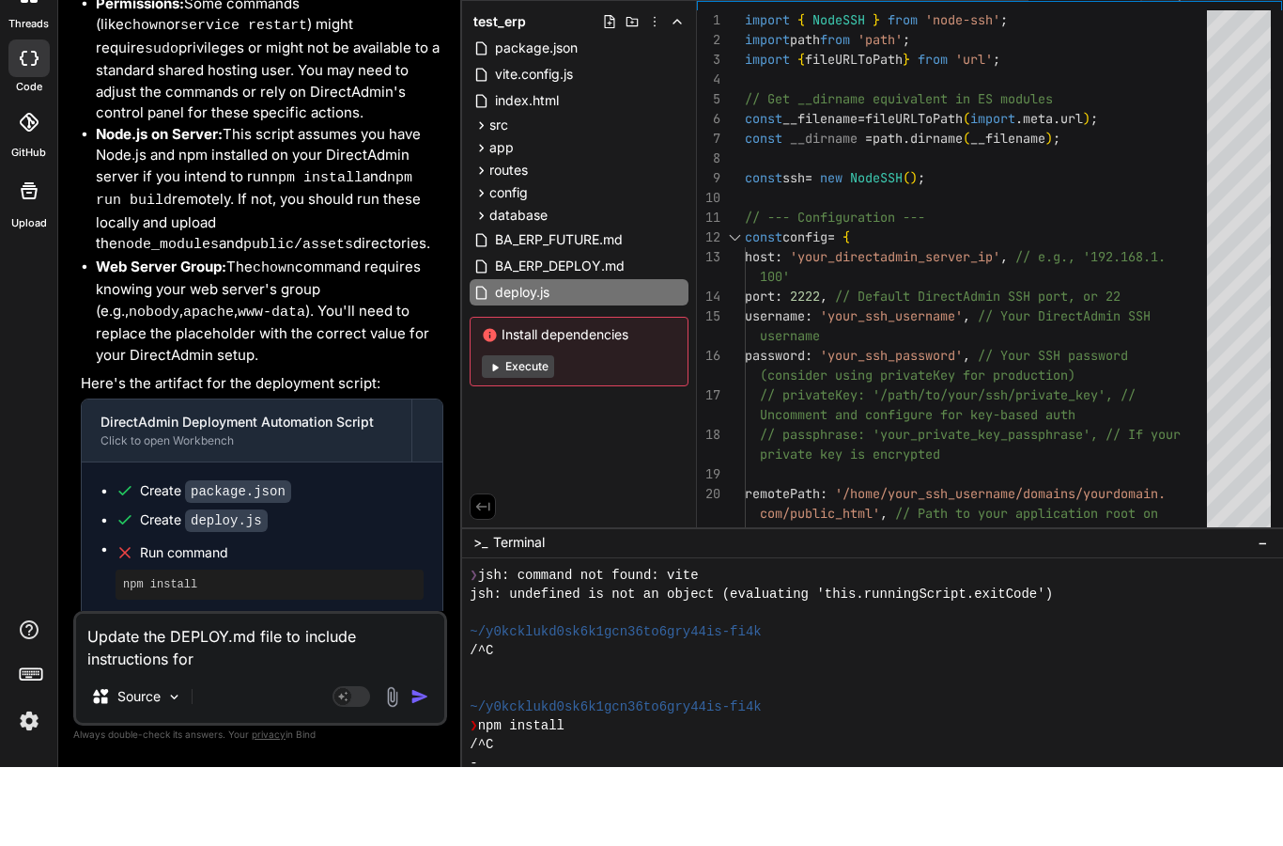
type textarea "Update the DEPLOY.md file to include instructions for u"
type textarea "x"
type textarea "Update the DEPLOY.md file to include instructions for us"
type textarea "x"
type textarea "Update the DEPLOY.md file to include instructions for us3"
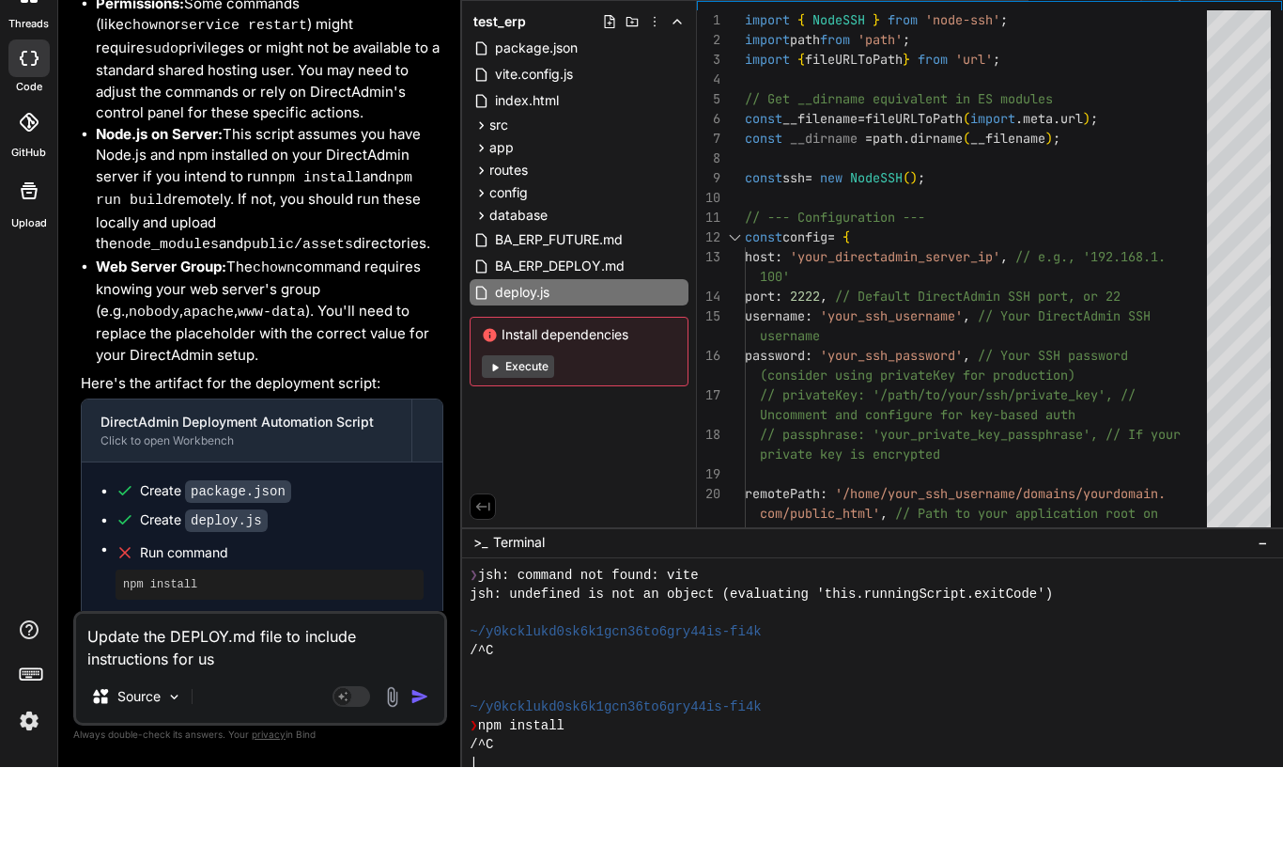
type textarea "x"
type textarea "Update the DEPLOY.md file to include instructions for us3"
type textarea "x"
type textarea "Update the DEPLOY.md file to include instructions for us3 o"
type textarea "x"
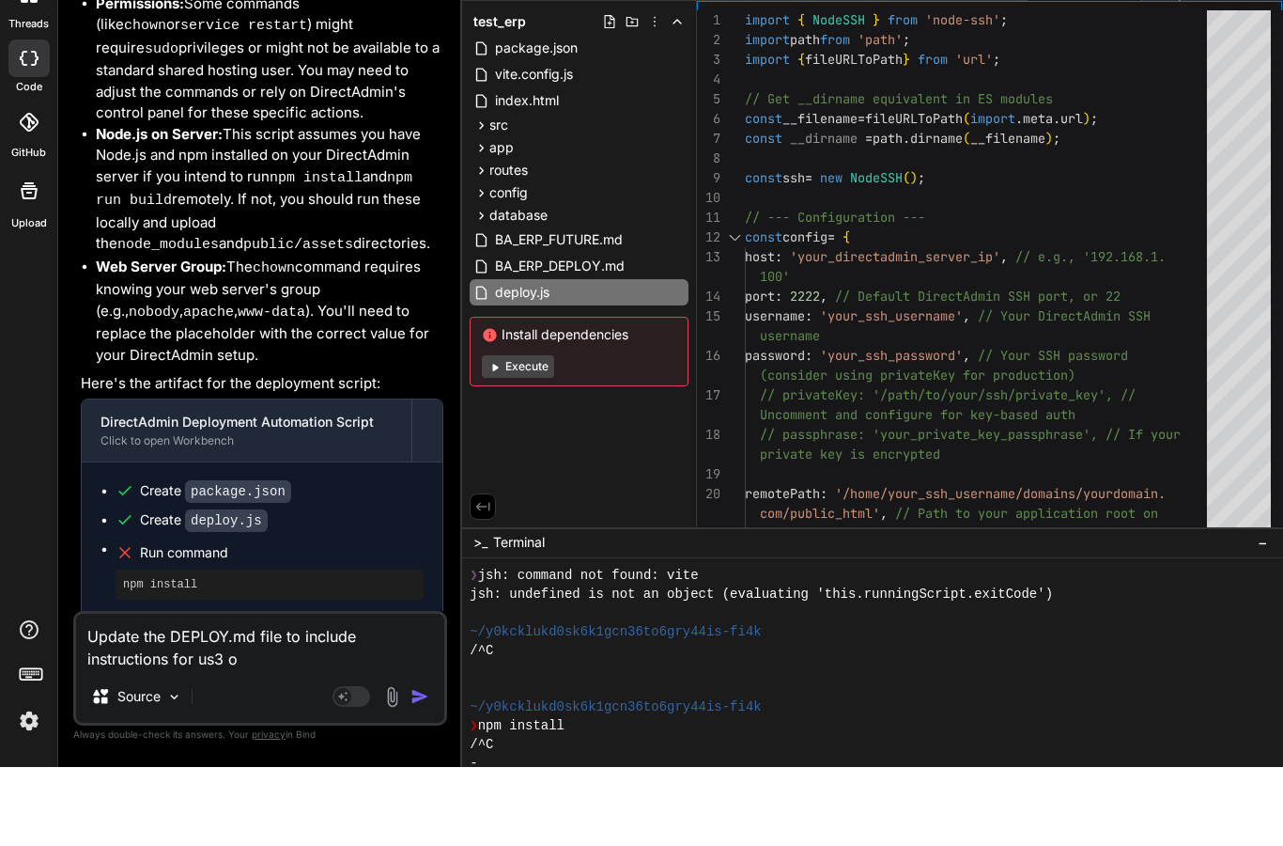
type textarea "Update the DEPLOY.md file to include instructions for us3"
type textarea "x"
type textarea "Update the DEPLOY.md file to include instructions for us3"
type textarea "x"
type textarea "Update the DEPLOY.md file to include instructions for us"
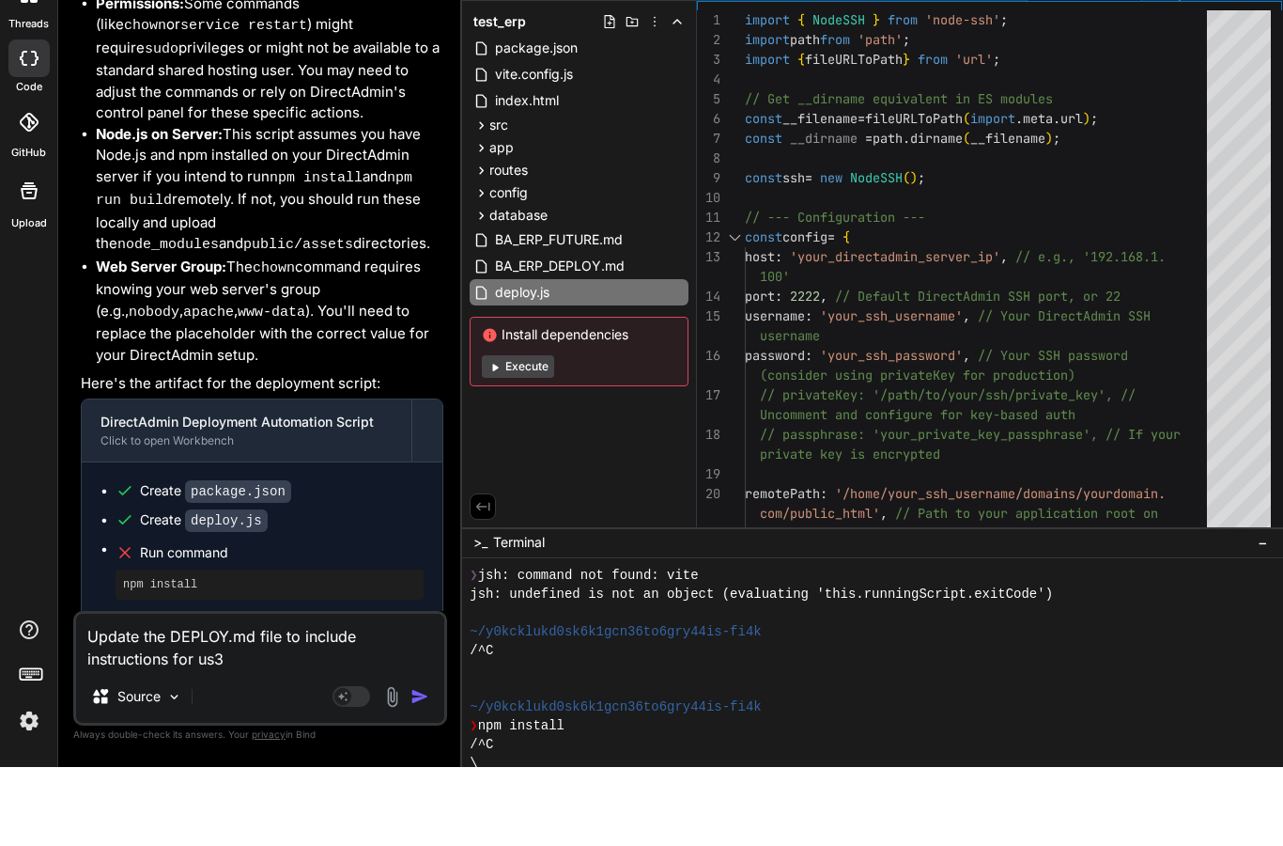
type textarea "x"
type textarea "Update the DEPLOY.md file to include instructions for use"
type textarea "x"
type textarea "Update the DEPLOY.md file to include instructions for use"
type textarea "x"
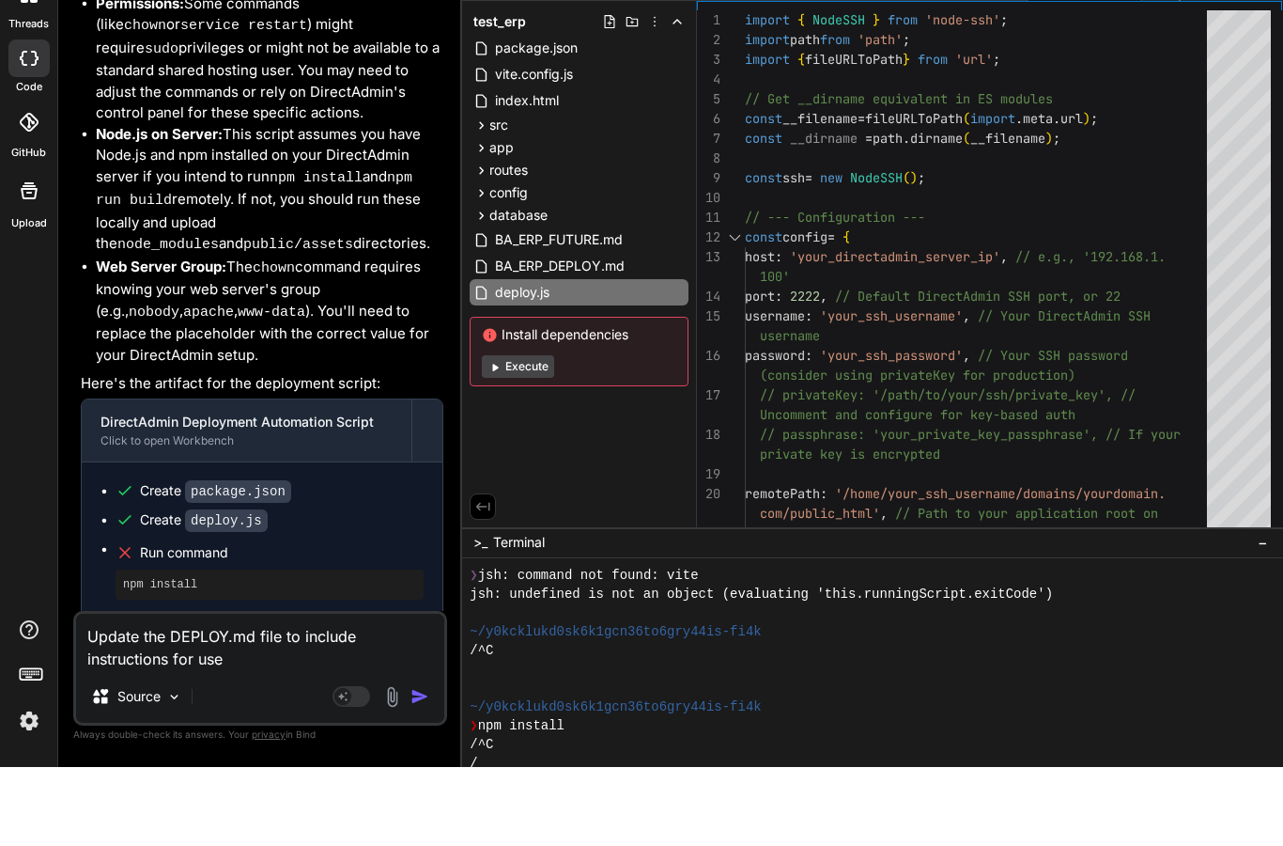
type textarea "Update the DEPLOY.md file to include instructions for use o"
type textarea "x"
type textarea "Update the DEPLOY.md file to include instructions for use of"
type textarea "x"
type textarea "Update the DEPLOY.md file to include instructions for use of"
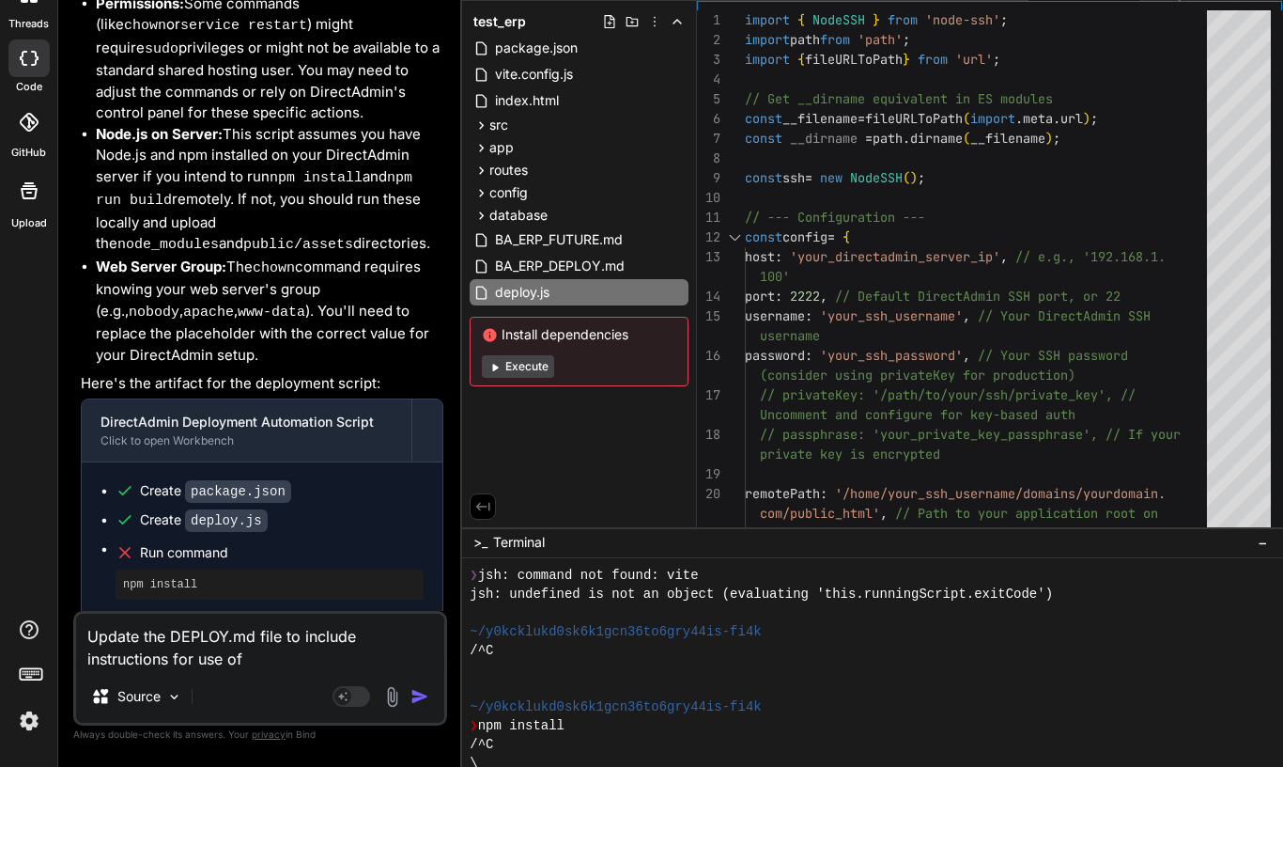
type textarea "x"
type textarea "Update the DEPLOY.md file to include instructions for use of t"
type textarea "x"
type textarea "Update the DEPLOY.md file to include instructions for use of th"
type textarea "x"
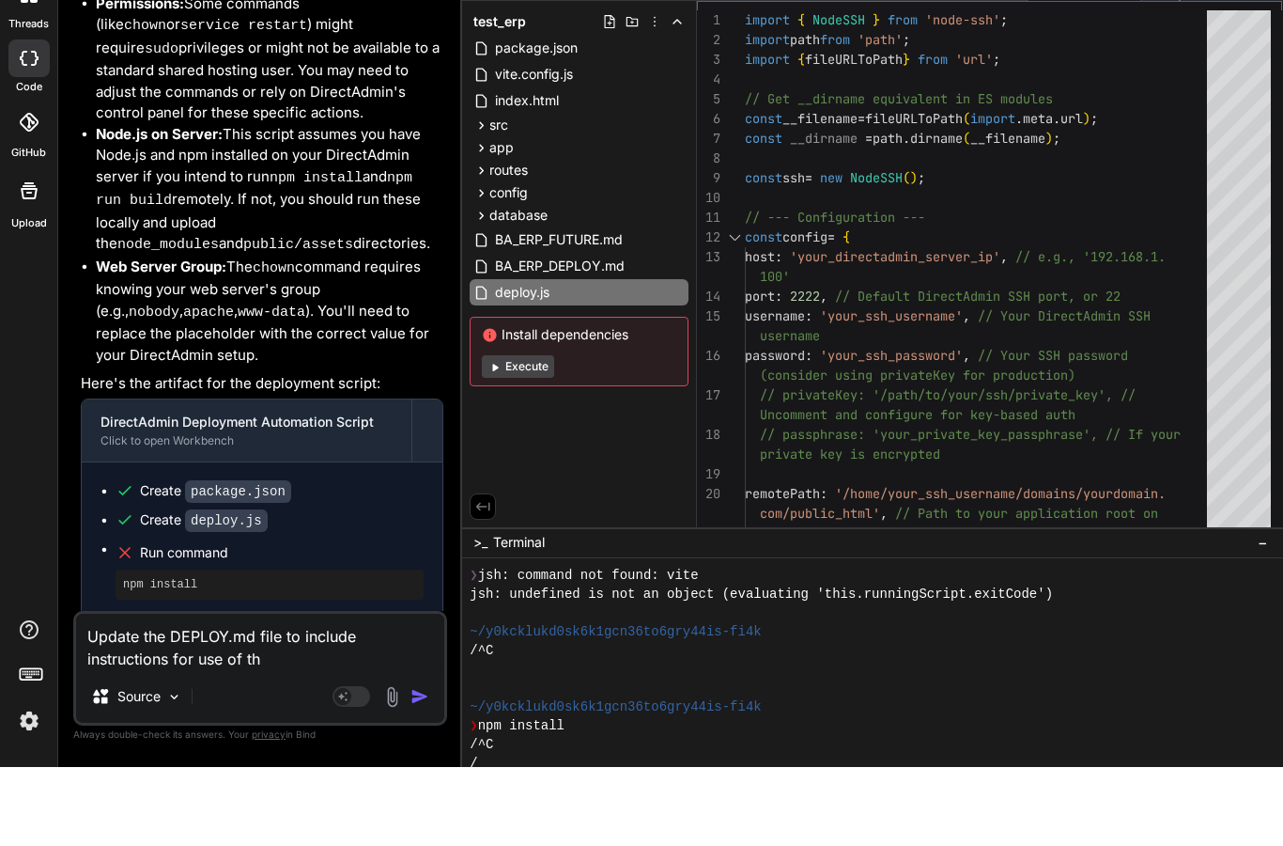
type textarea "Update the DEPLOY.md file to include instructions for use of thi"
type textarea "x"
type textarea "Update the DEPLOY.md file to include instructions for use of this"
type textarea "x"
type textarea "Update the DEPLOY.md file to include instructions for use of this"
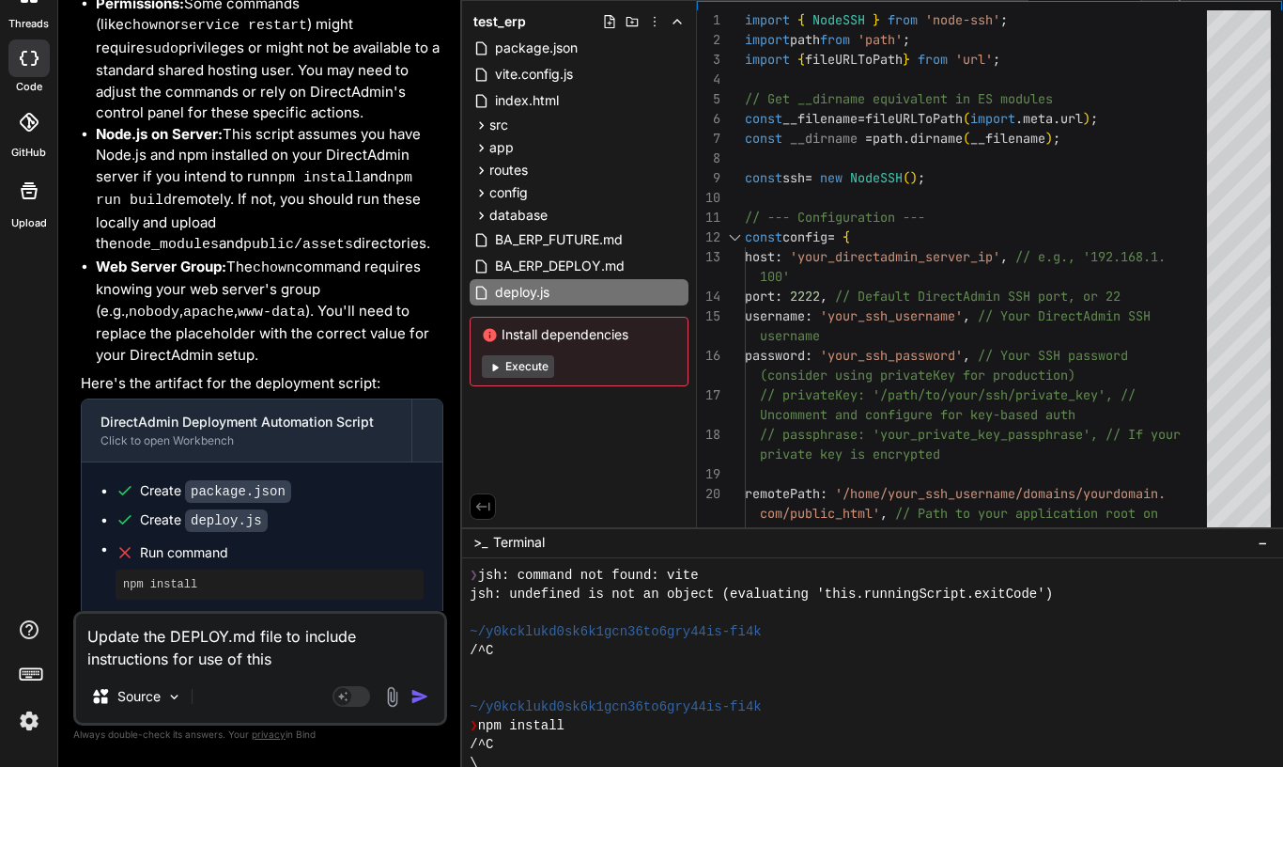
type textarea "x"
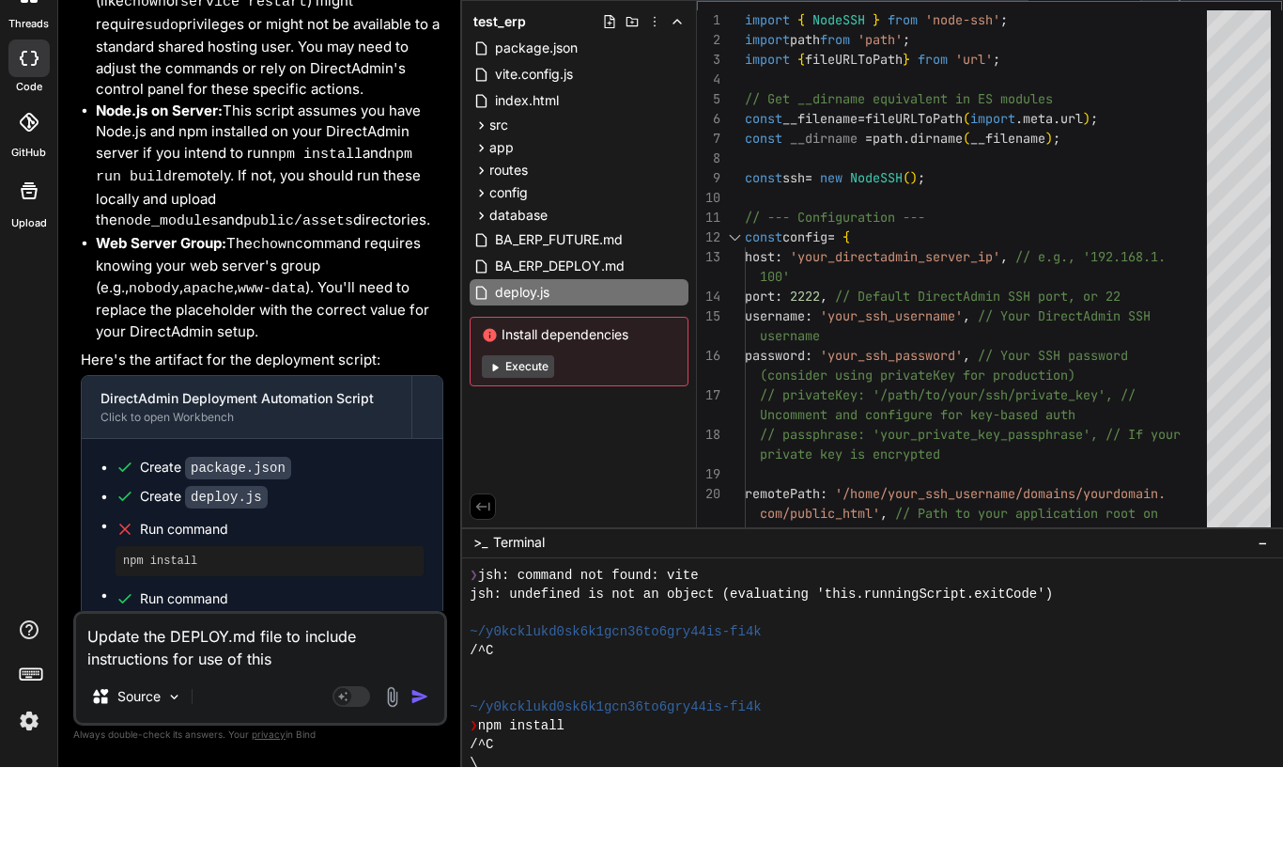
scroll to position [14539, 0]
type textarea "Update the DEPLOY.md file to include instructions for use of this s"
type textarea "x"
type textarea "Update the DEPLOY.md file to include instructions for use of this sx"
type textarea "x"
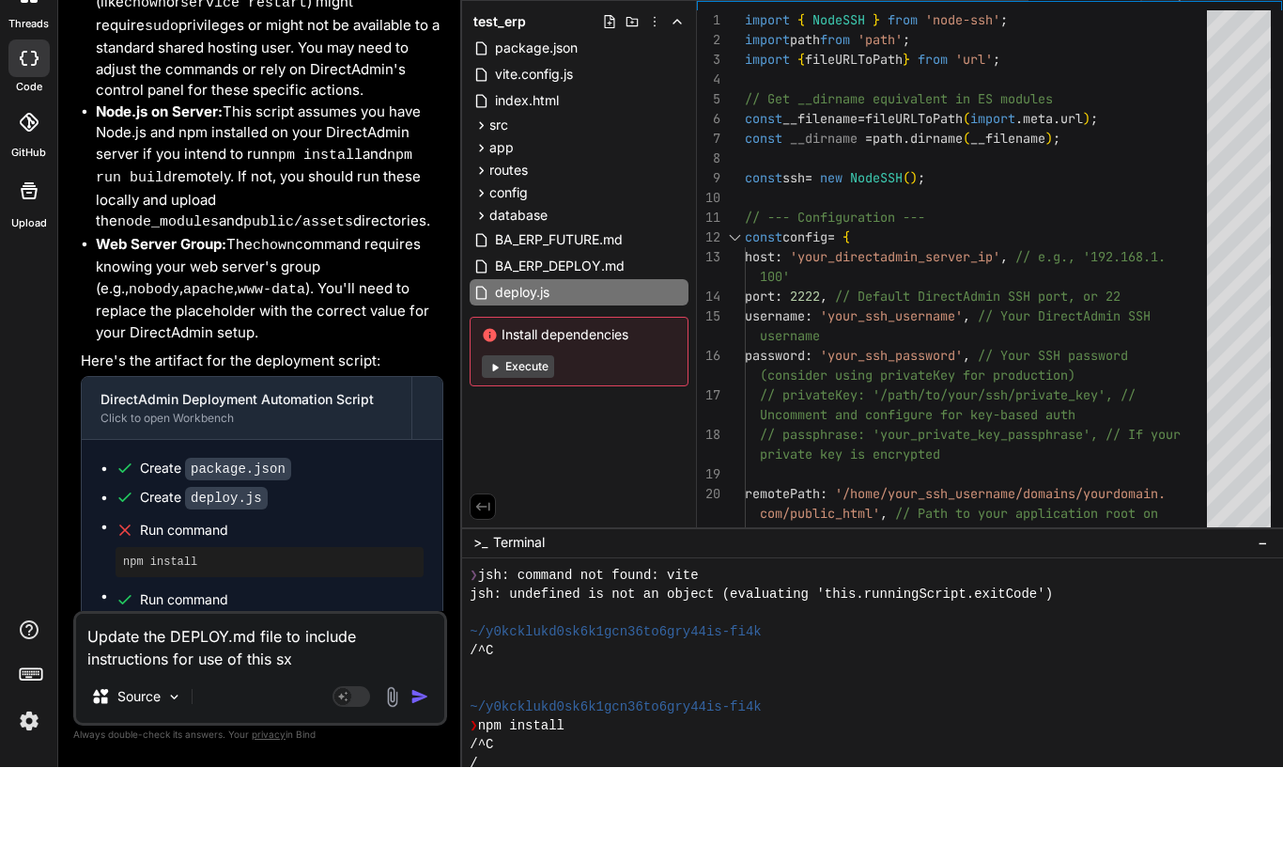
type textarea "Update the DEPLOY.md file to include instructions for use of this sxc"
type textarea "x"
type textarea "Update the DEPLOY.md file to include instructions for use of this sx"
type textarea "x"
type textarea "Update the DEPLOY.md file to include instructions for use of this s"
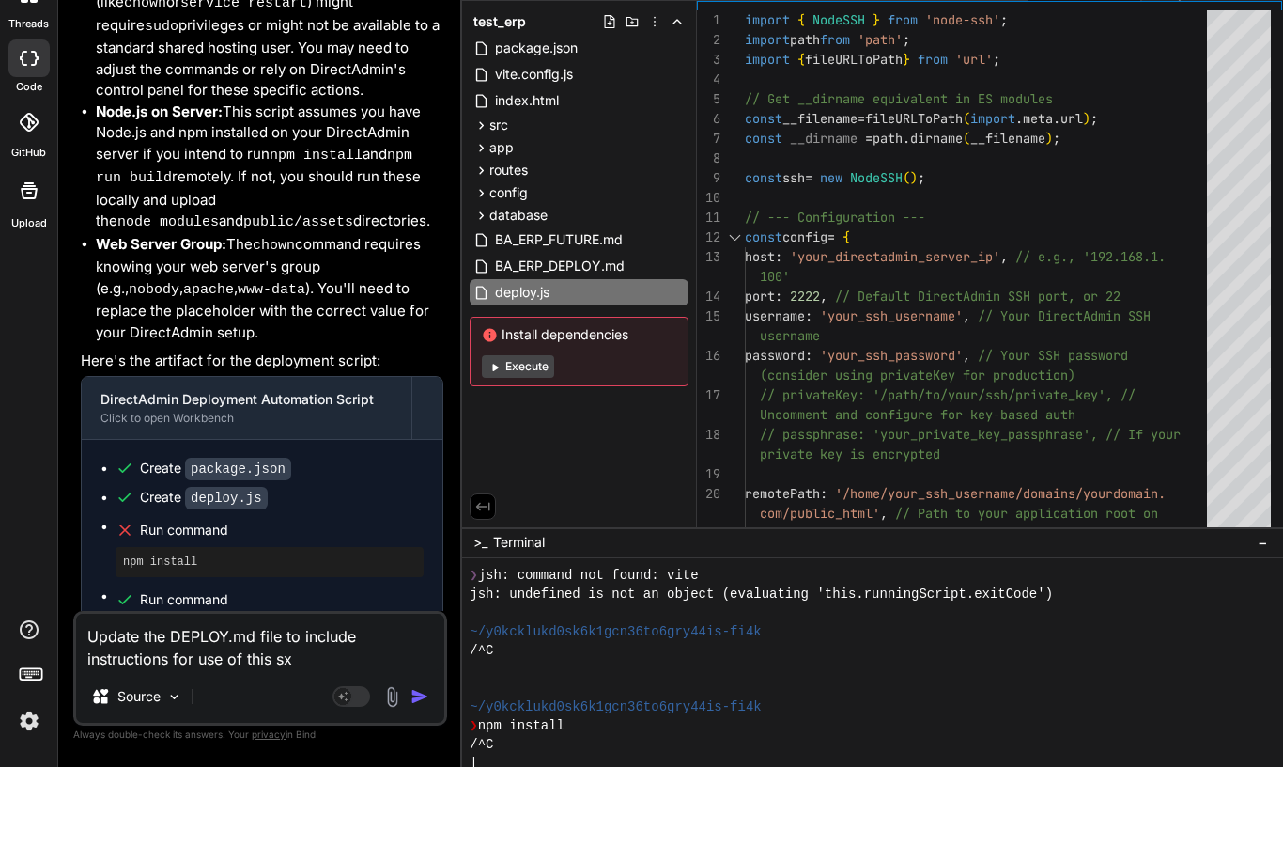
type textarea "x"
type textarea "Update the DEPLOY.md file to include instructions for use of this sc"
type textarea "x"
type textarea "Update the DEPLOY.md file to include instructions for use of this scr"
type textarea "x"
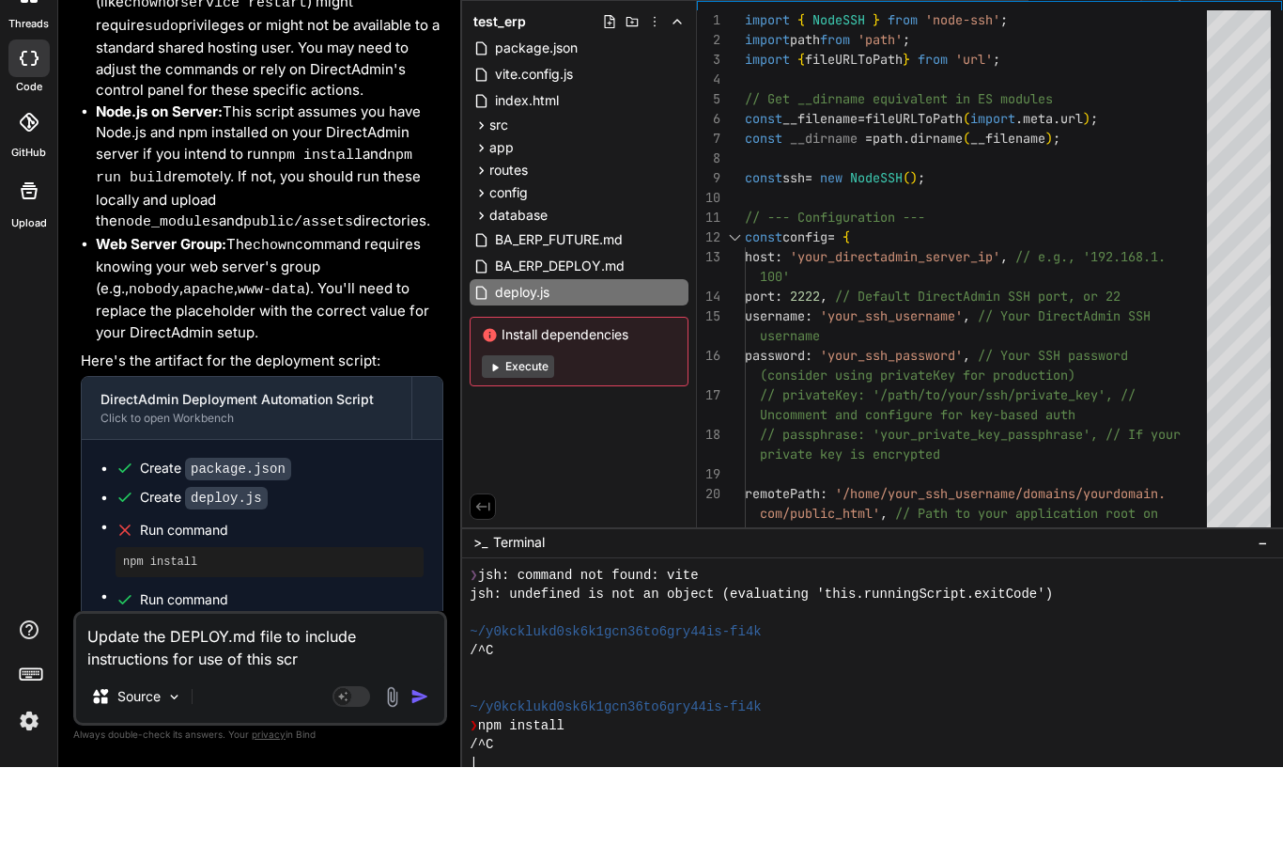
type textarea "Update the DEPLOY.md file to include instructions for use of this scru"
type textarea "x"
type textarea "Update the DEPLOY.md file to include instructions for use of this scrup"
type textarea "x"
type textarea "Update the DEPLOY.md file to include instructions for use of this scrupt"
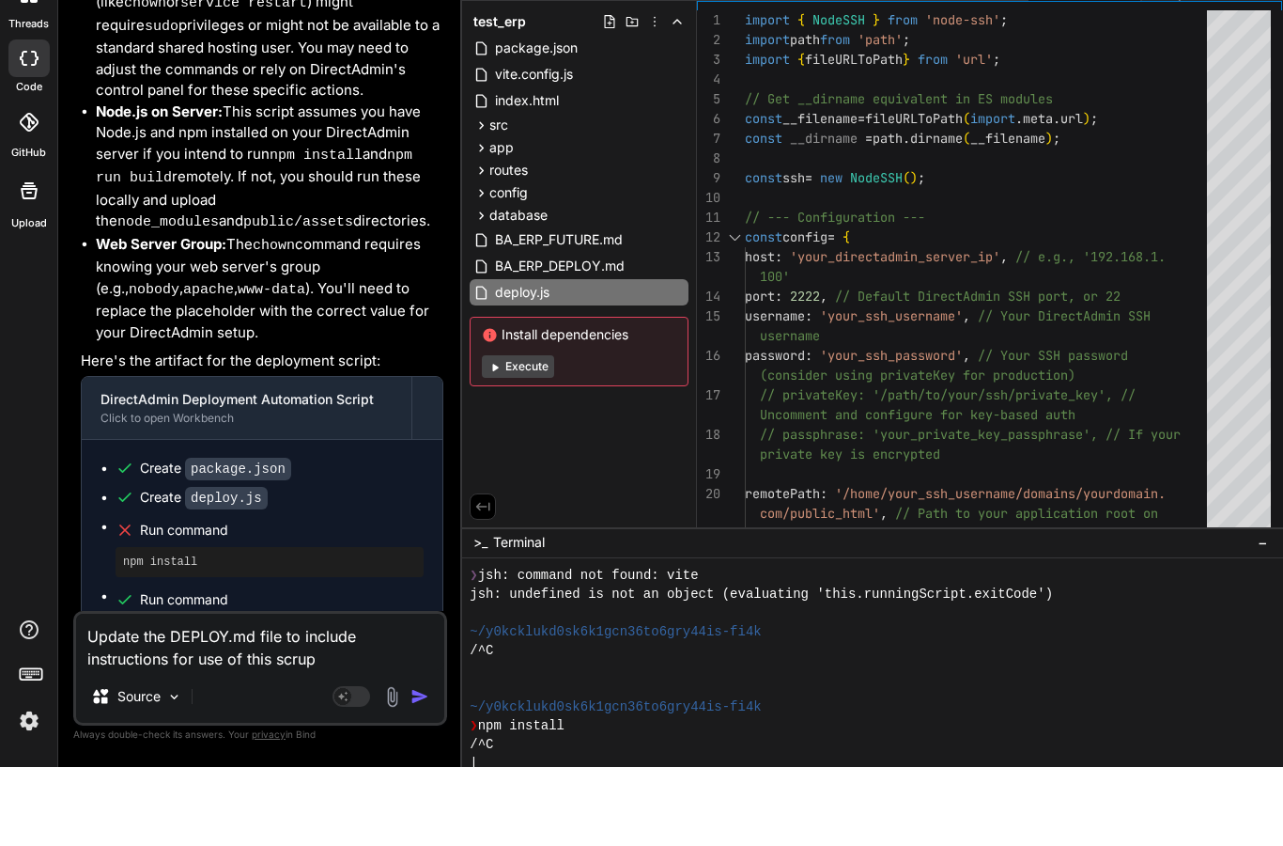
type textarea "x"
type textarea "Update the DEPLOY.md file to include instructions for use of this scrup"
type textarea "x"
type textarea "Update the DEPLOY.md file to include instructions for use of this scru"
type textarea "x"
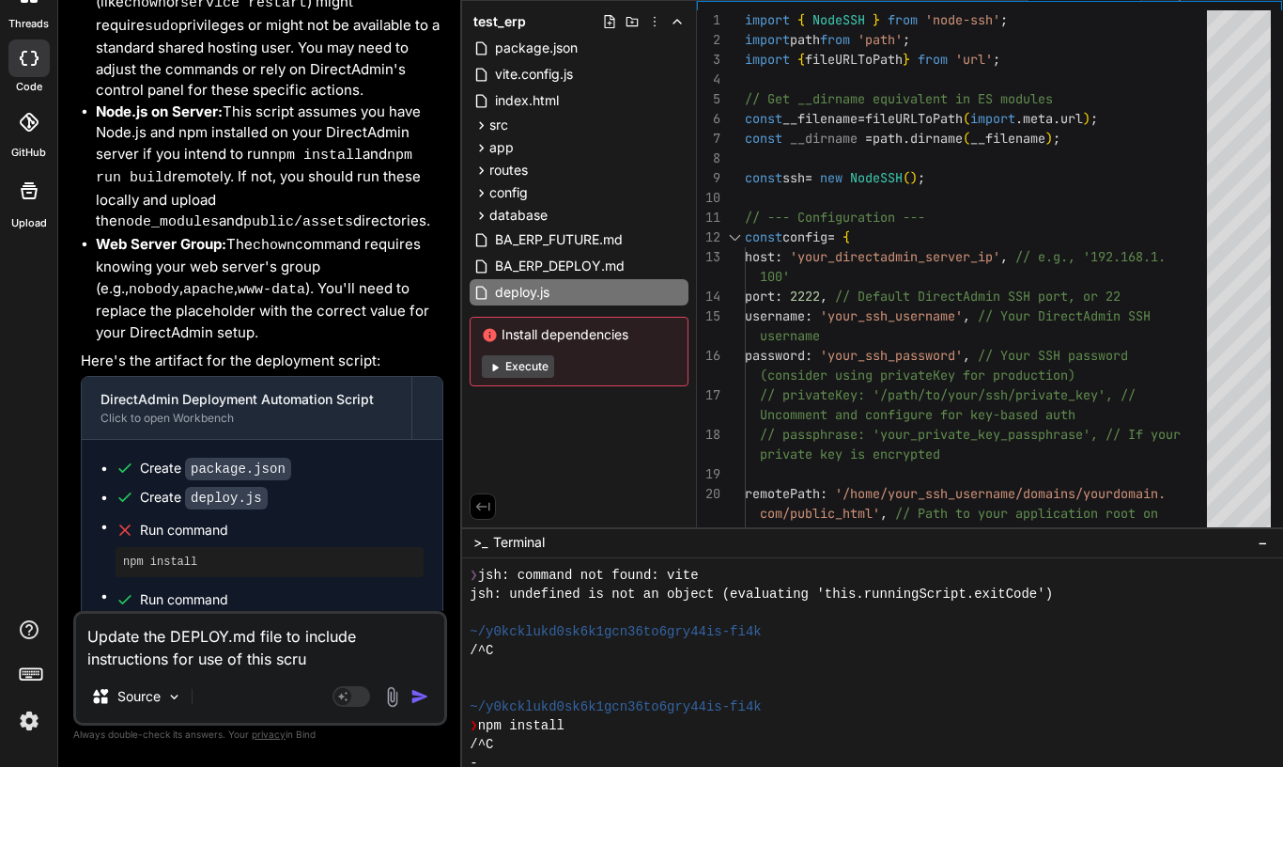
type textarea "Update the DEPLOY.md file to include instructions for use of this scr"
type textarea "x"
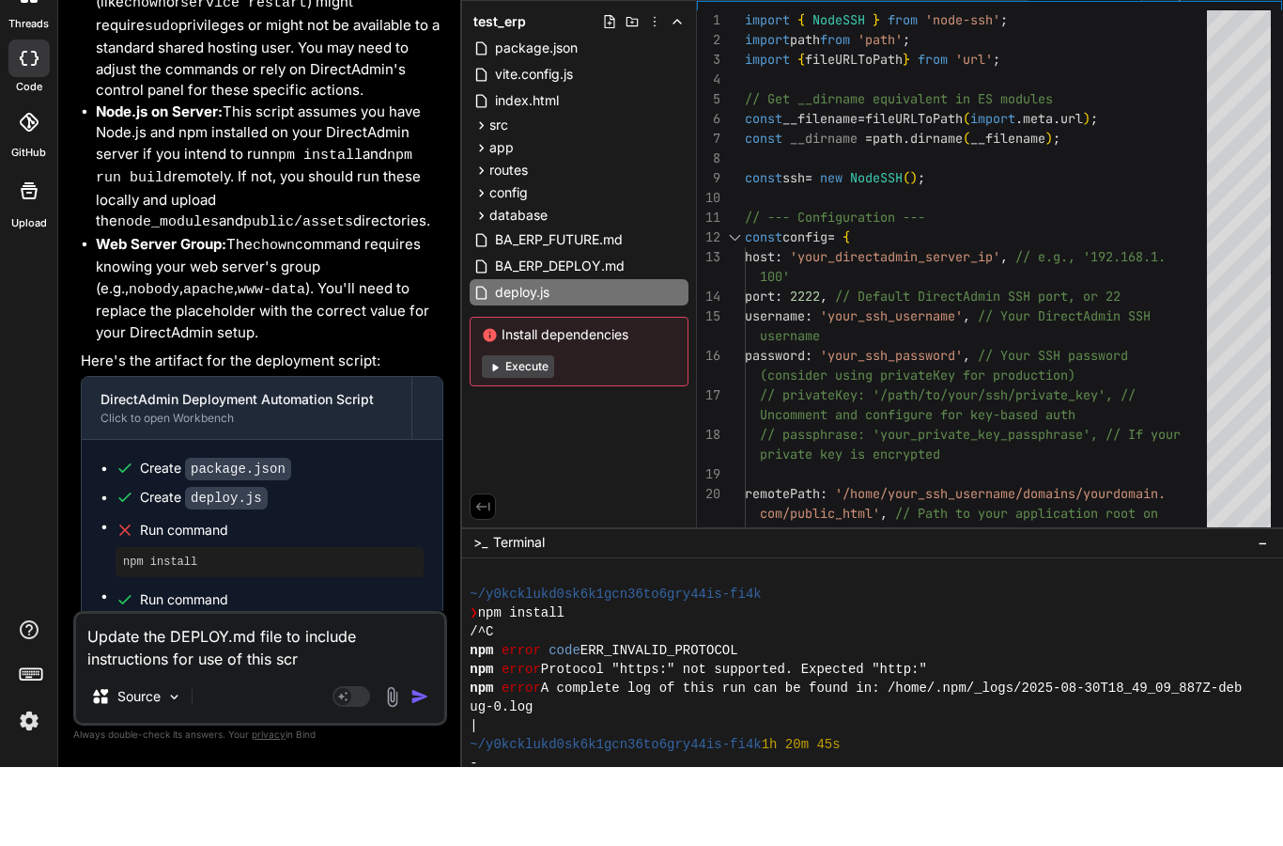
type textarea "Update the DEPLOY.md file to include instructions for use of this scri"
type textarea "x"
type textarea "Update the DEPLOY.md file to include instructions for use of this scrip"
type textarea "x"
type textarea "Update the DEPLOY.md file to include instructions for use of this script"
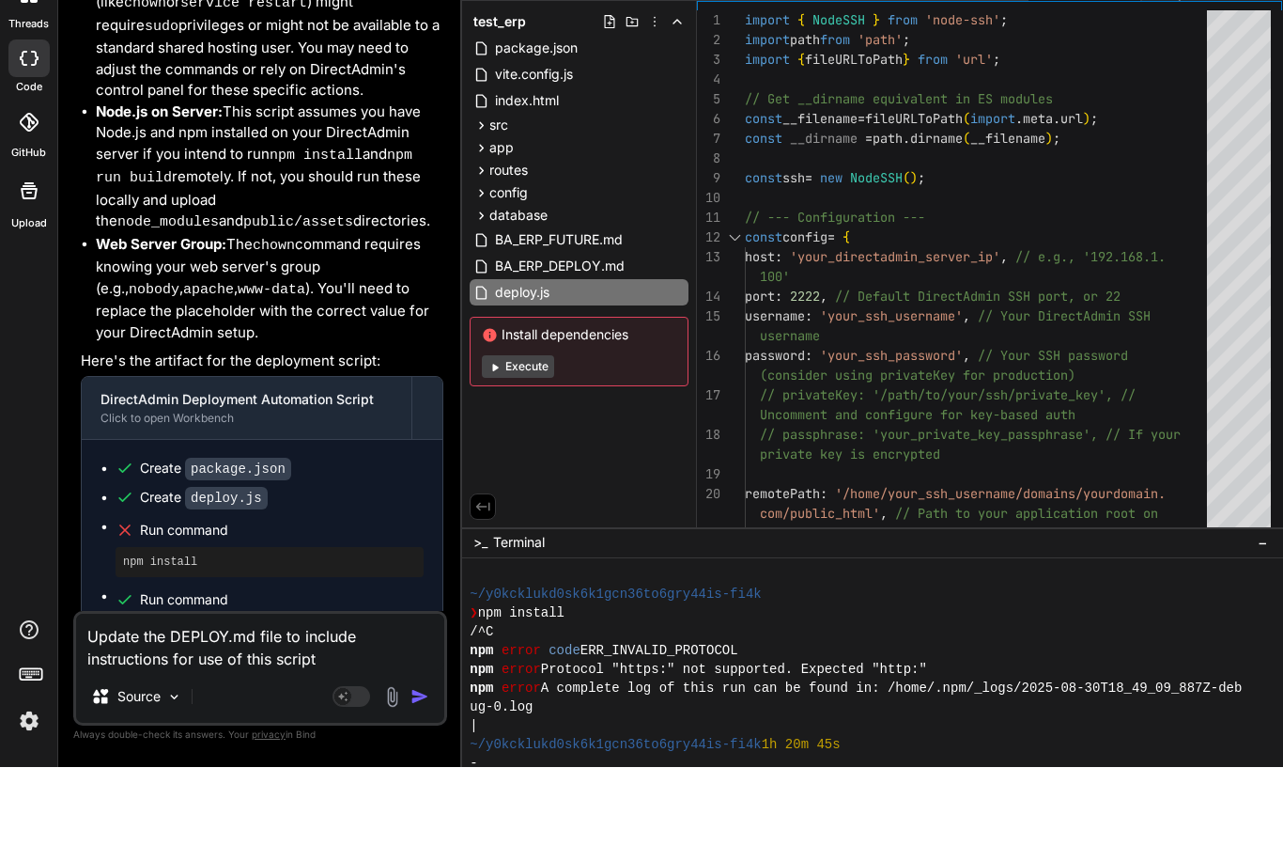
type textarea "x"
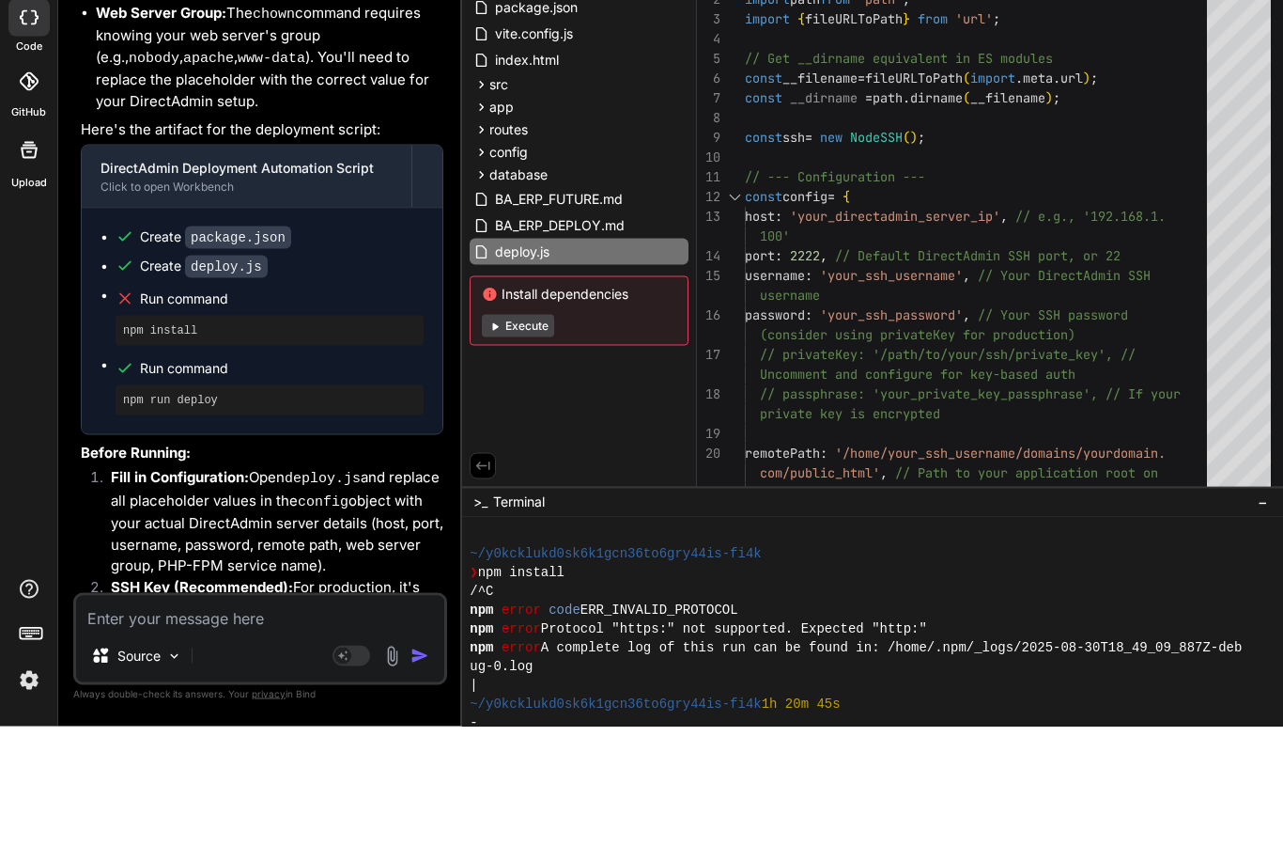
scroll to position [14713, 0]
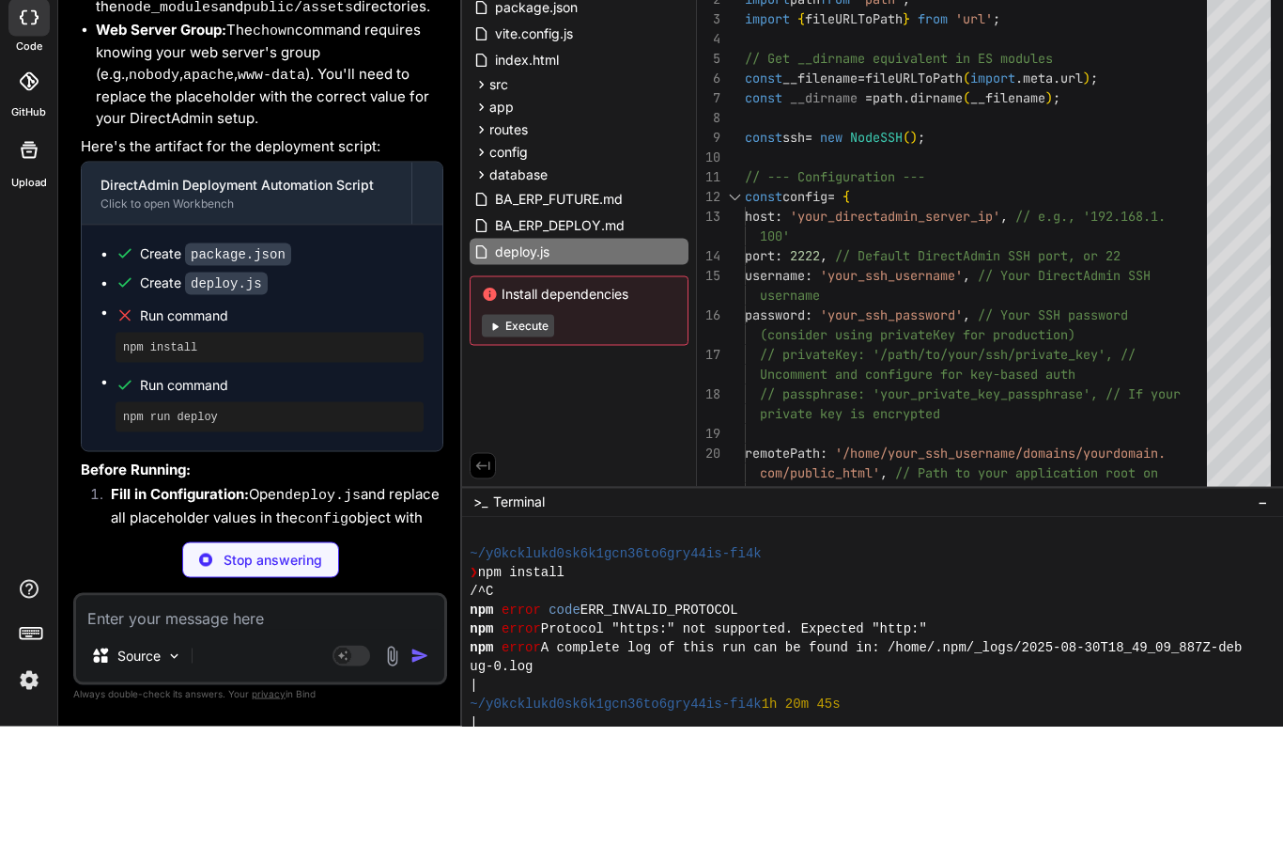
type textarea "x"
type textarea "subdomains and points them to the correct `public` directory. * Check SSL certi…"
type textarea "x"
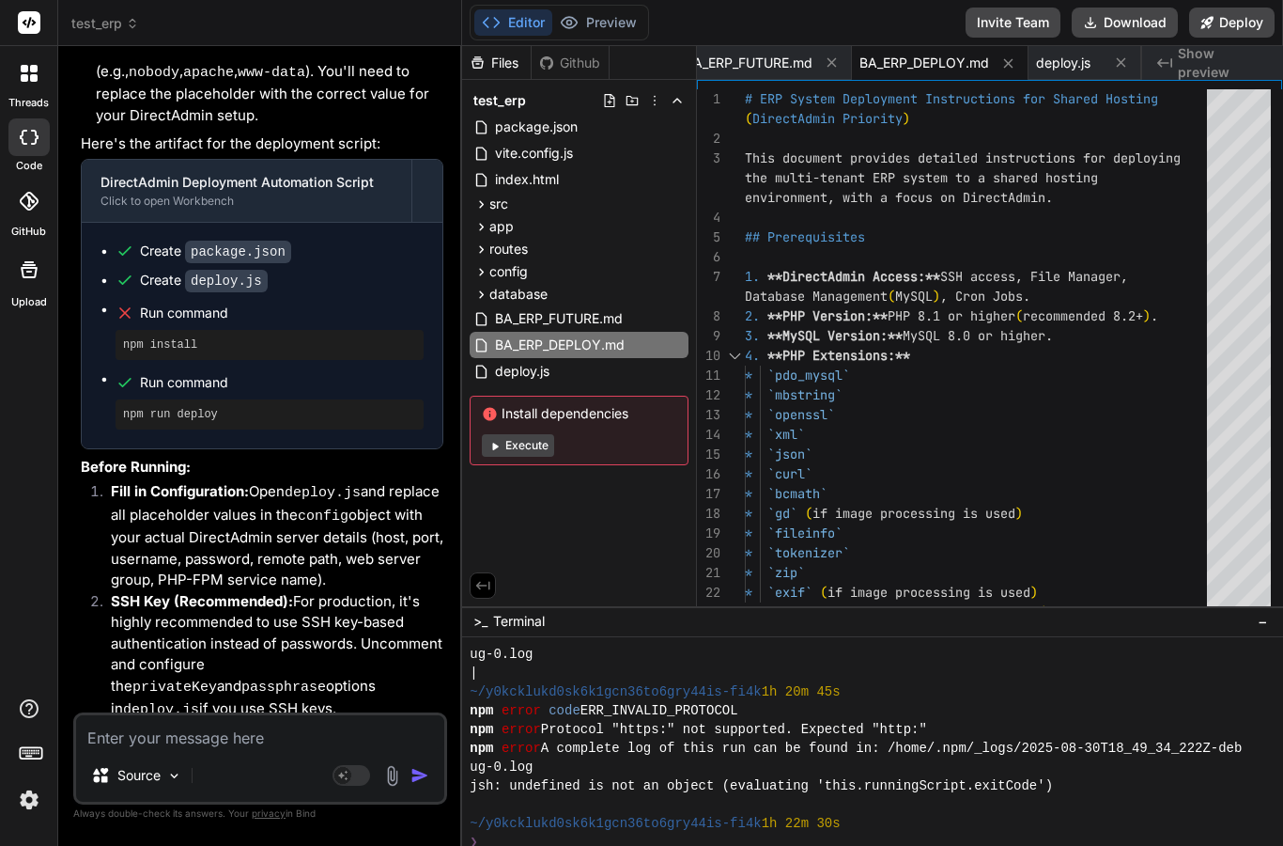
scroll to position [14834, 0]
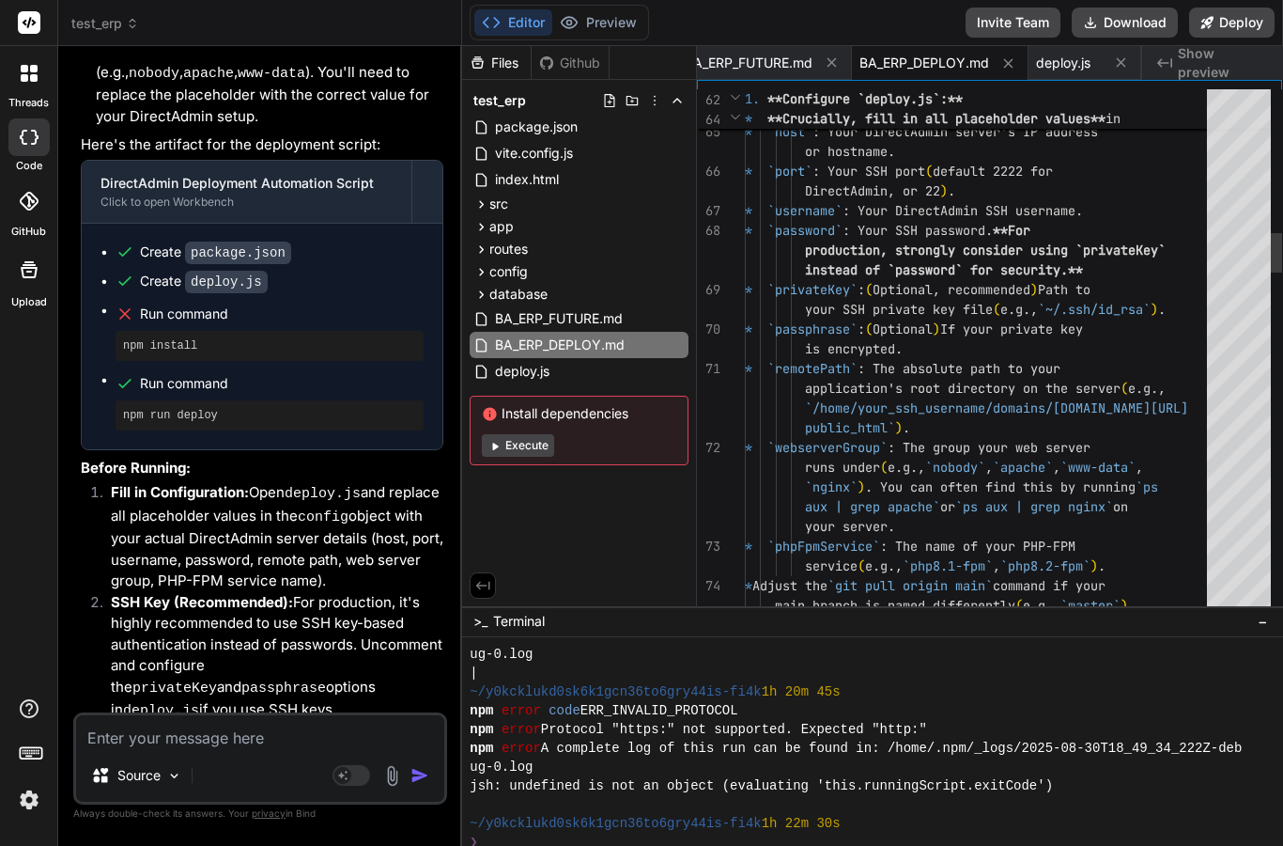
type textarea "`/home/your_ssh_username/domains/[DOMAIN_NAME]/public_html`). * `webserverGroup…"
click at [643, 511] on div "Files Github test_erp package.json vite.config.js index.html src main.jsx App.j…" at bounding box center [579, 326] width 235 height 560
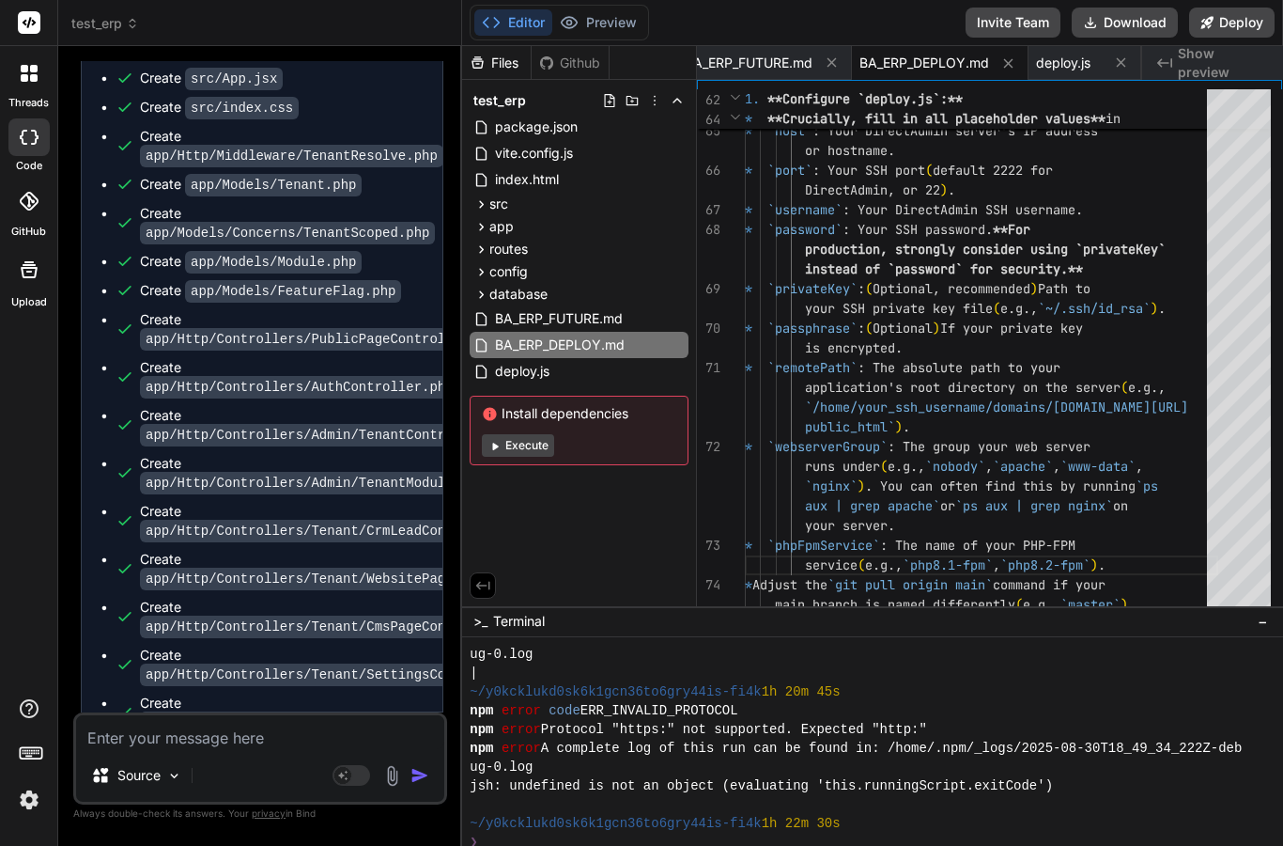
scroll to position [12809, 0]
